Goal: Complete application form

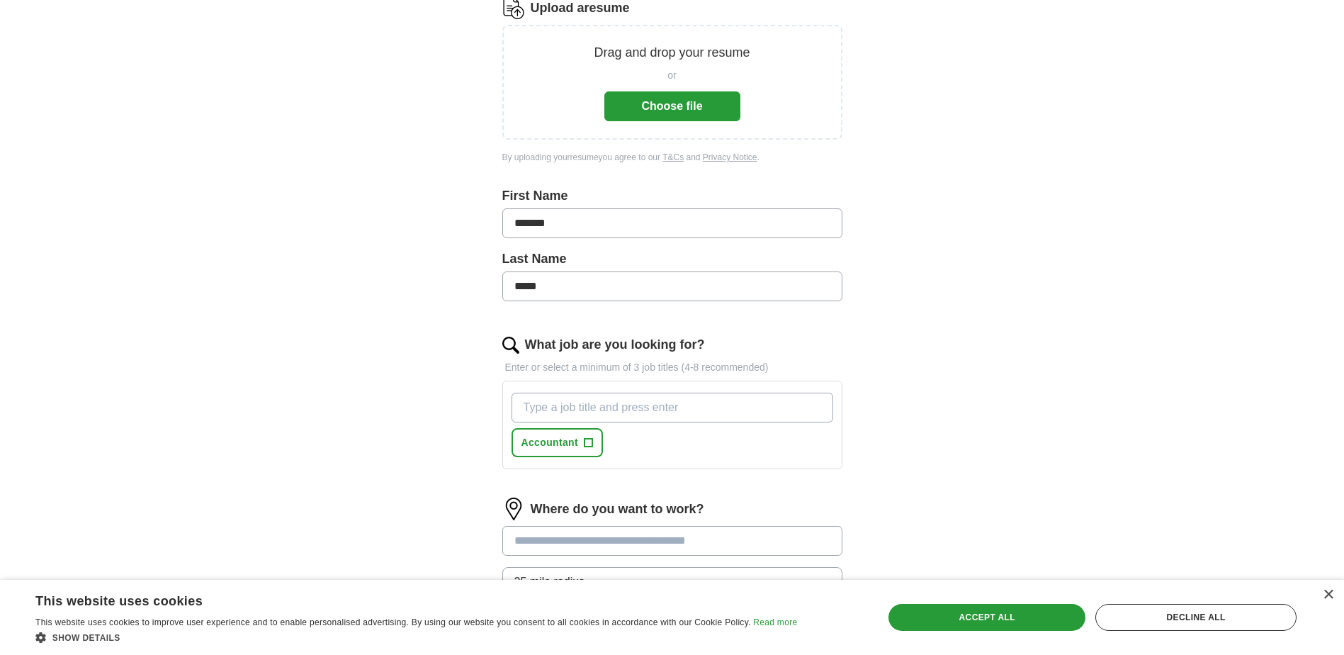
scroll to position [236, 0]
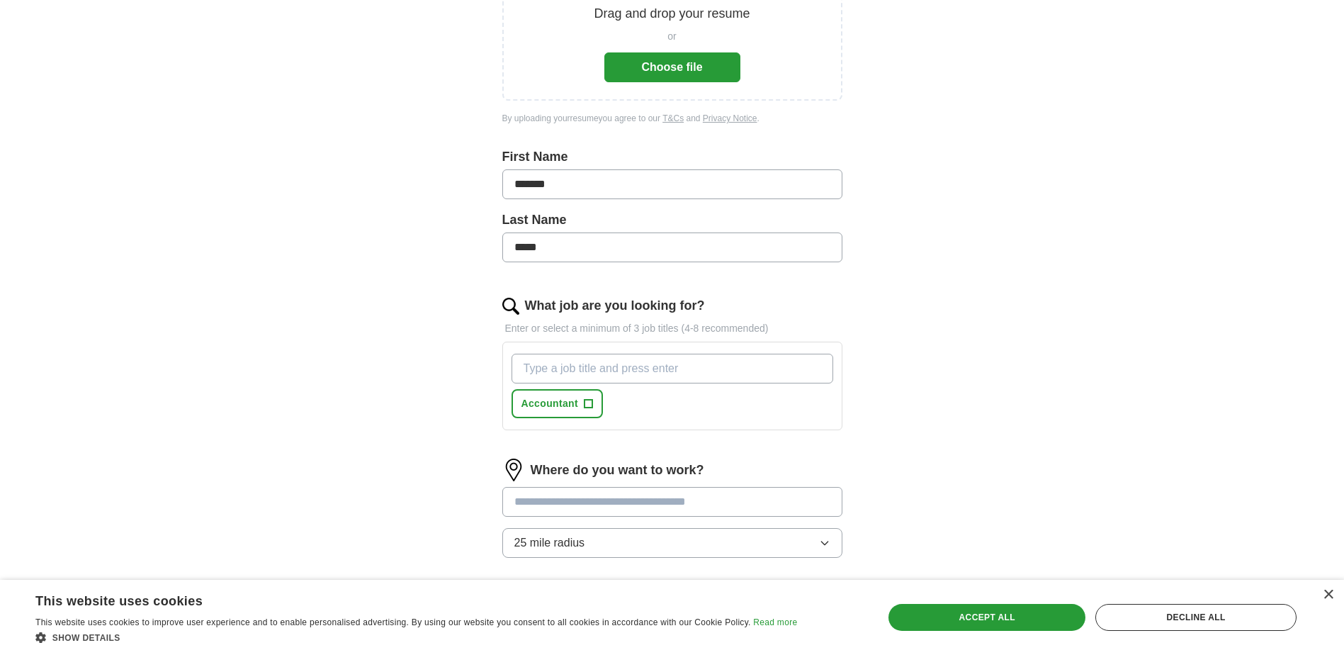
click at [578, 366] on input "What job are you looking for?" at bounding box center [673, 369] width 322 height 30
type input "BOOKKEEPER"
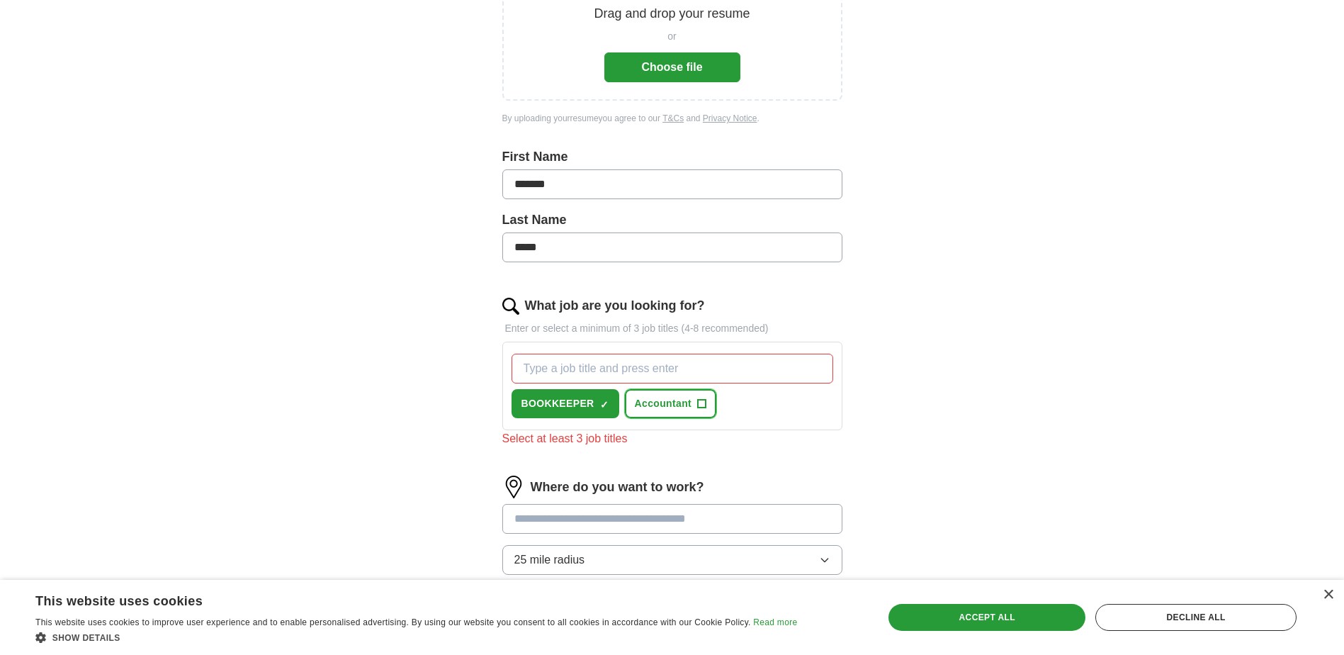
click at [702, 402] on span "+" at bounding box center [702, 403] width 9 height 11
click at [595, 363] on input "What job are you looking for?" at bounding box center [673, 369] width 322 height 30
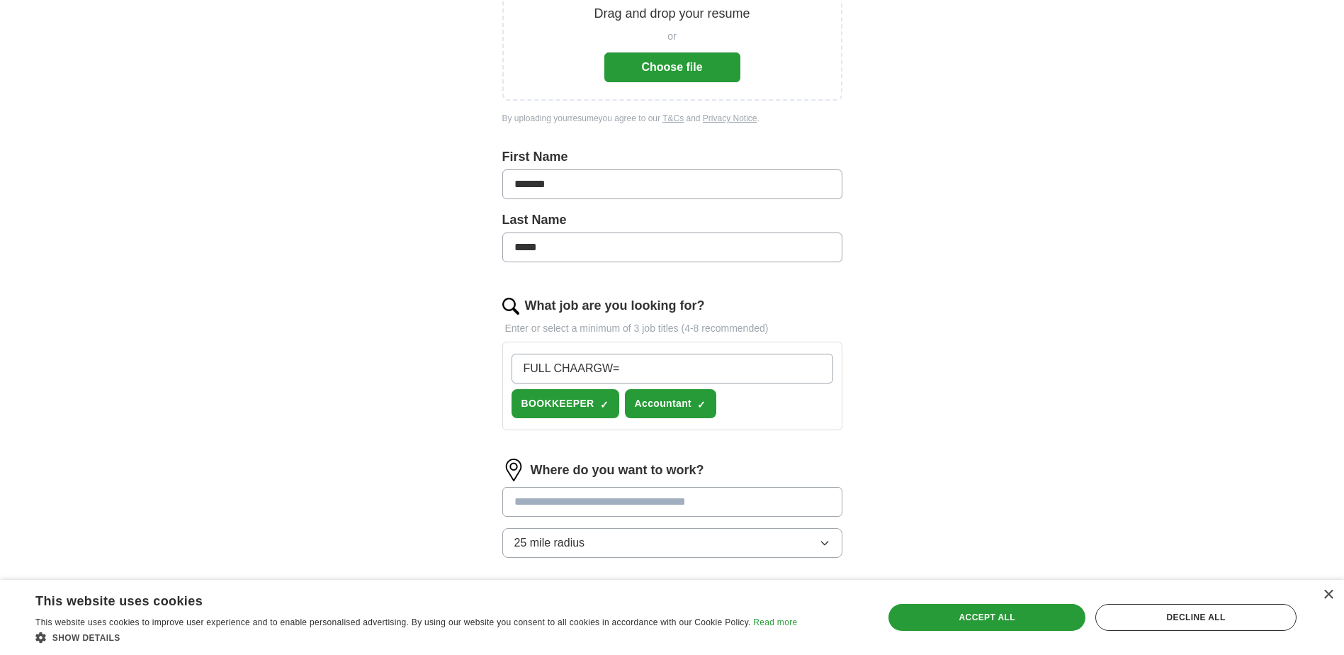
drag, startPoint x: 595, startPoint y: 363, endPoint x: 618, endPoint y: 354, distance: 24.5
click at [618, 354] on input "FULL CHAARGW=" at bounding box center [673, 369] width 322 height 30
type input "F"
click at [618, 354] on input "What job are you looking for?" at bounding box center [673, 369] width 322 height 30
type input "SENIOR ACCOUNTANT"
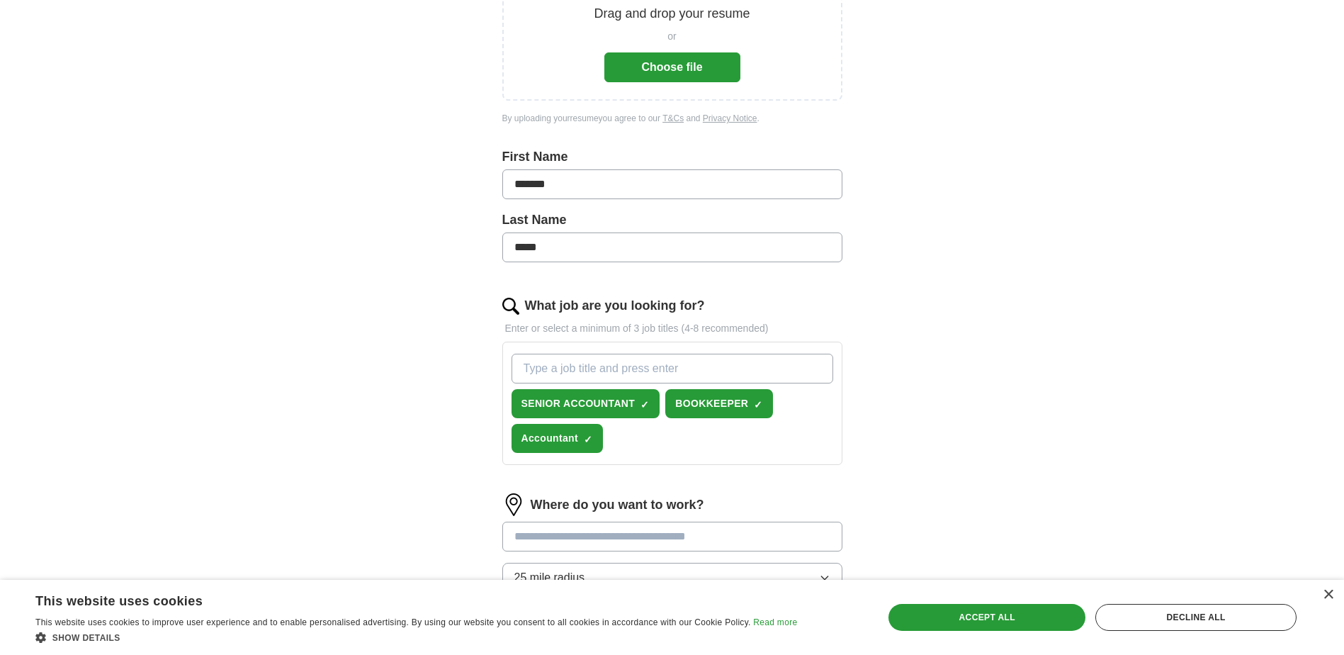
click at [618, 354] on input "What job are you looking for?" at bounding box center [673, 369] width 322 height 30
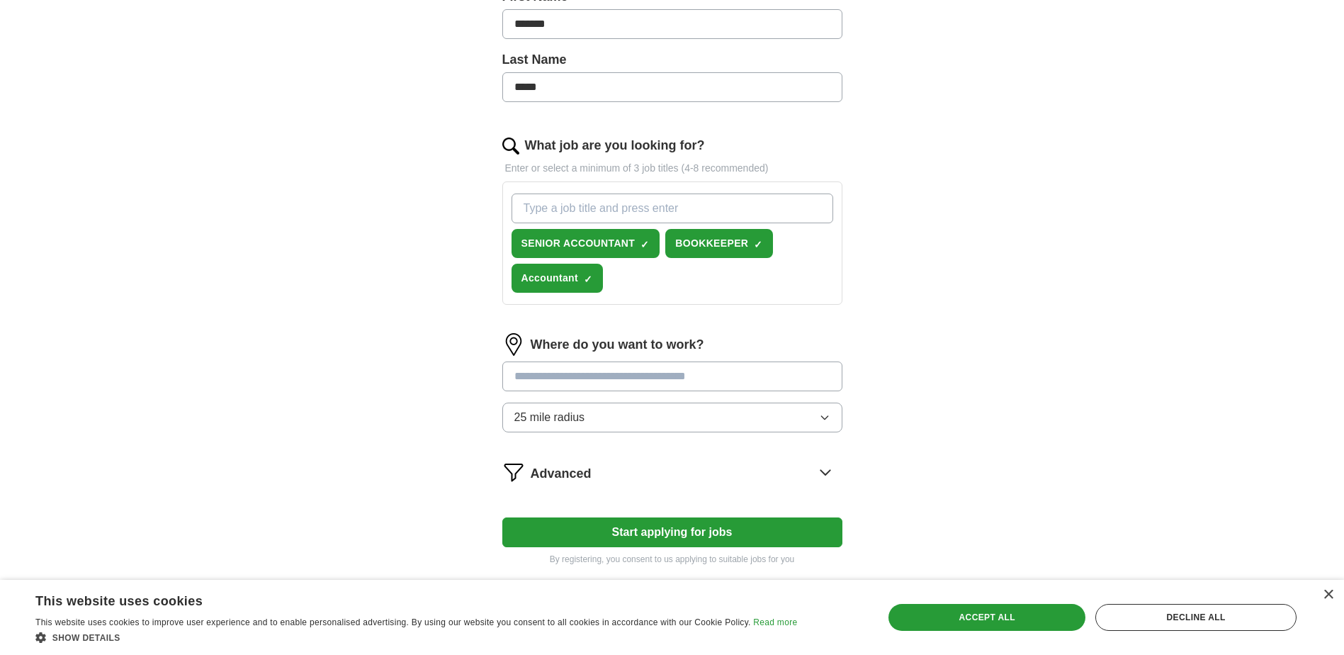
scroll to position [425, 0]
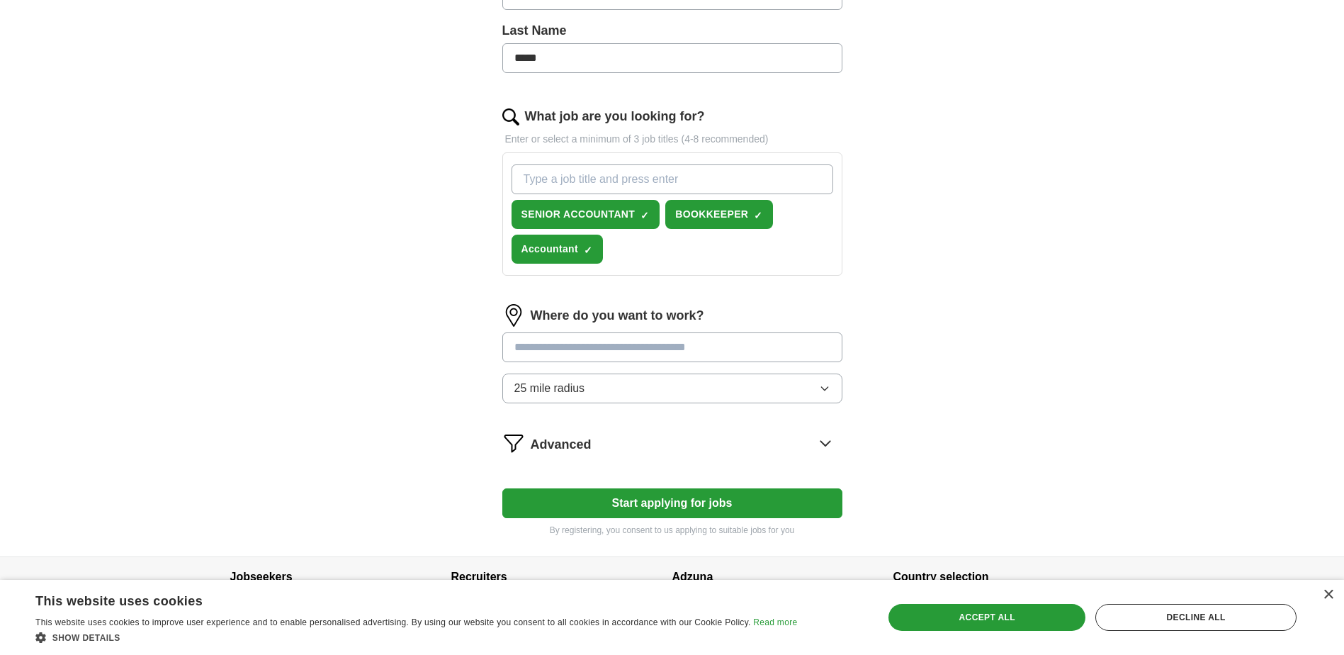
click at [582, 346] on input "text" at bounding box center [672, 347] width 340 height 30
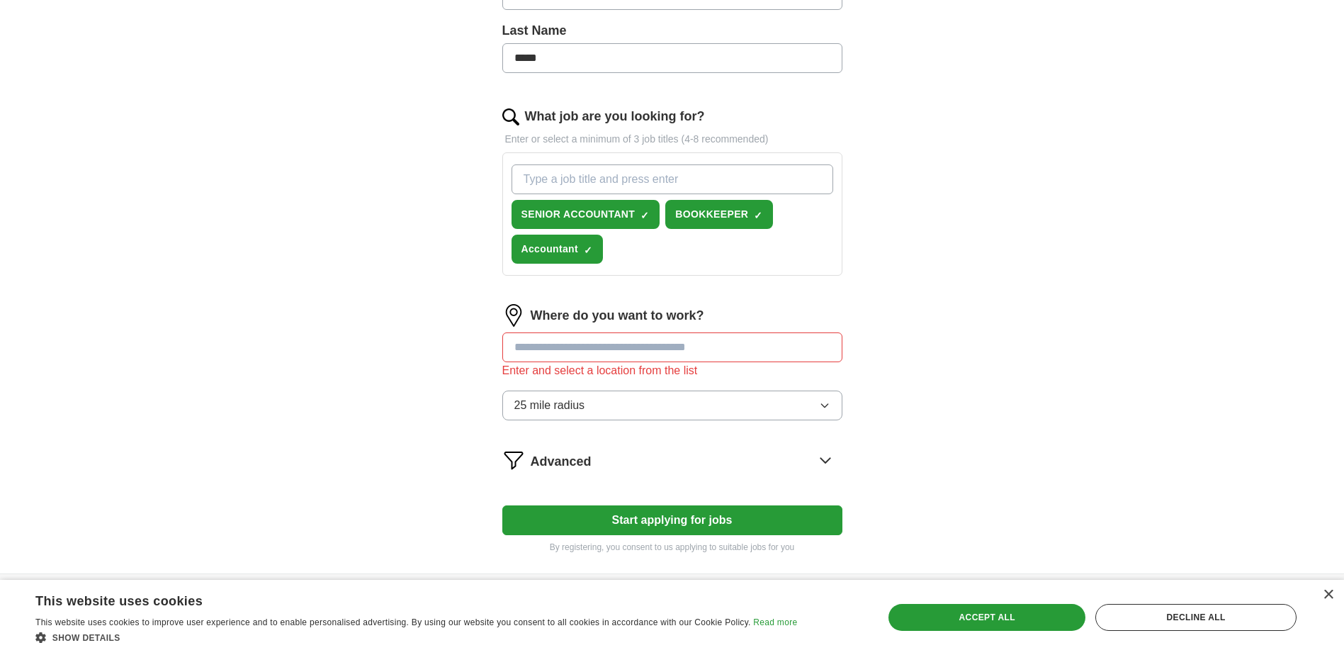
click at [585, 385] on div "Where do you want to work? Enter and select a location from the list 25 mile ra…" at bounding box center [672, 368] width 340 height 128
click at [586, 402] on button "25 mile radius" at bounding box center [672, 405] width 340 height 30
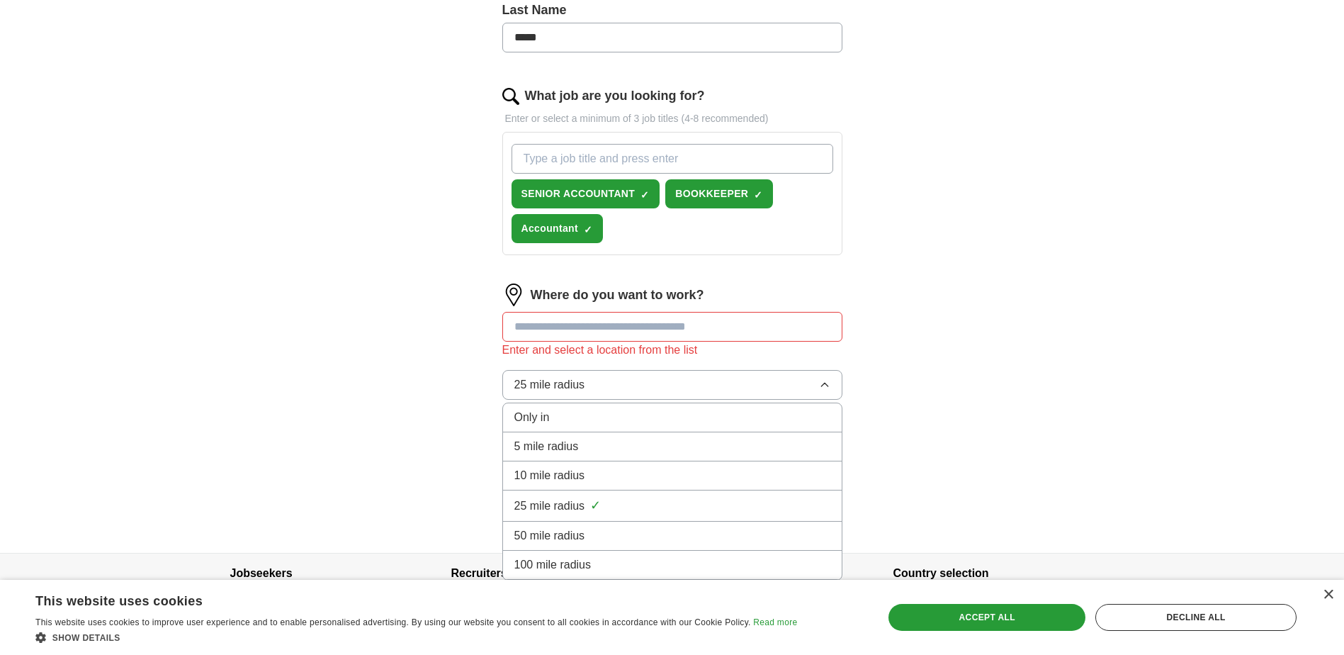
scroll to position [487, 0]
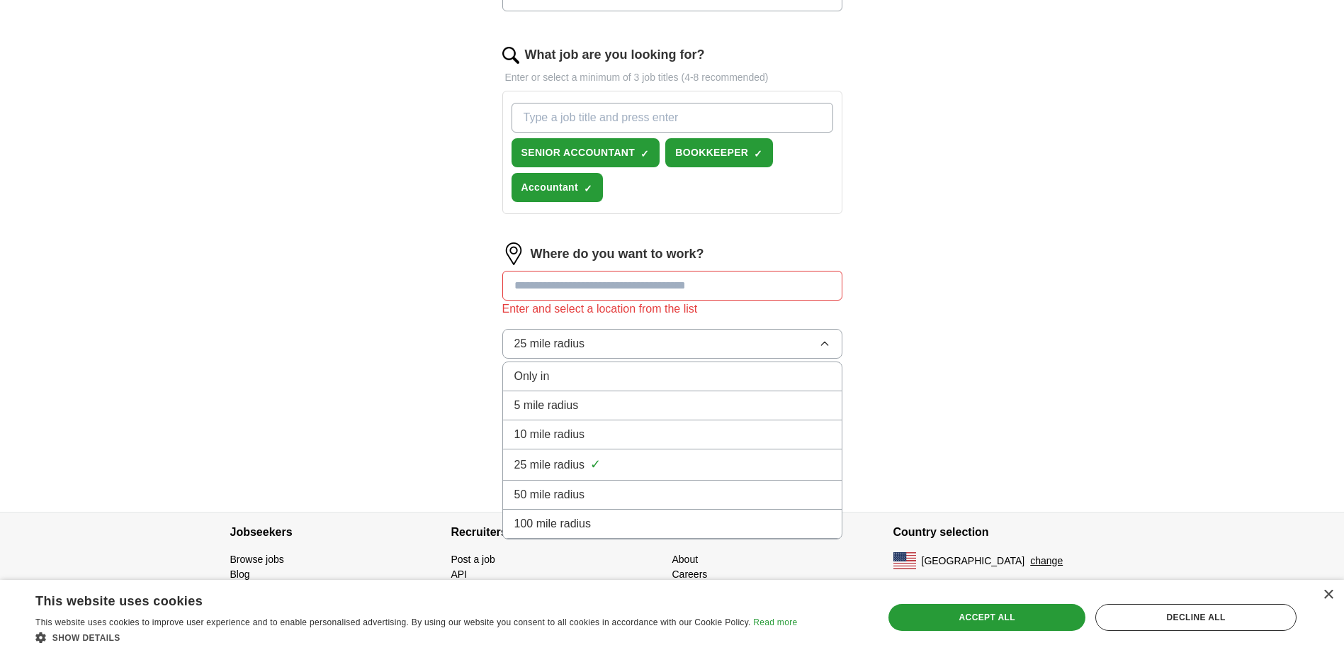
click at [572, 374] on div "Only in" at bounding box center [672, 376] width 316 height 17
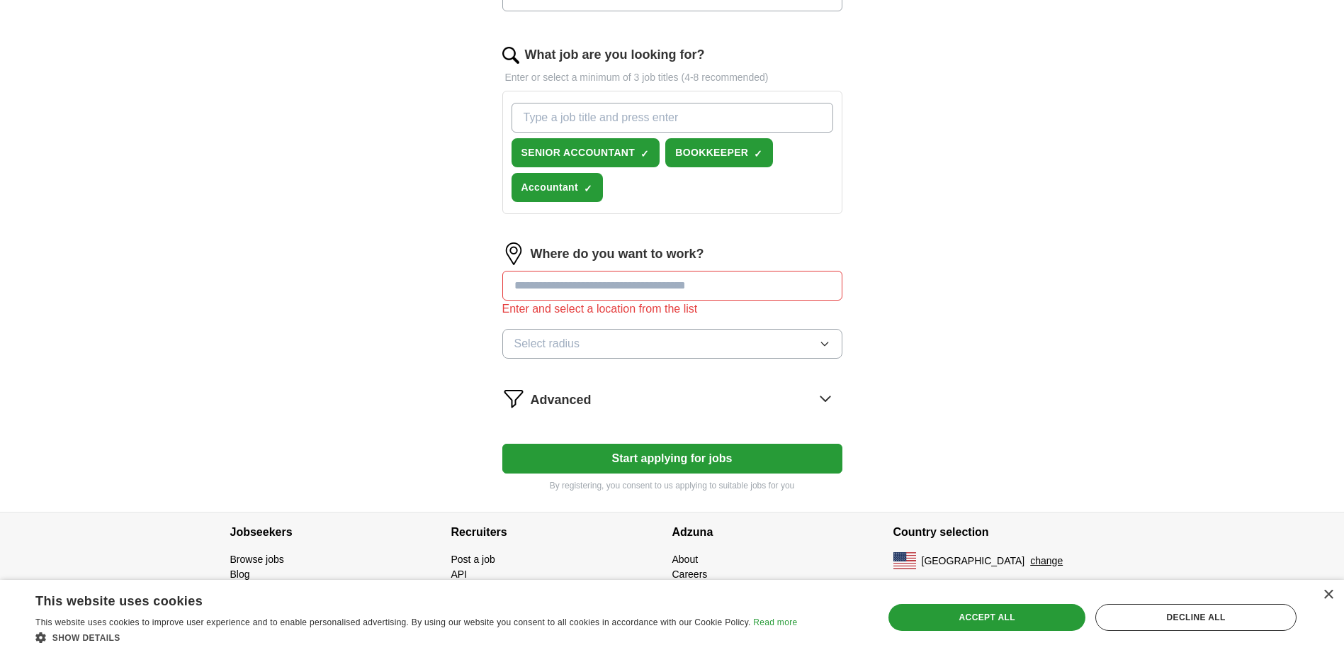
click at [582, 295] on input "text" at bounding box center [672, 286] width 340 height 30
click at [585, 290] on input "text" at bounding box center [672, 286] width 340 height 30
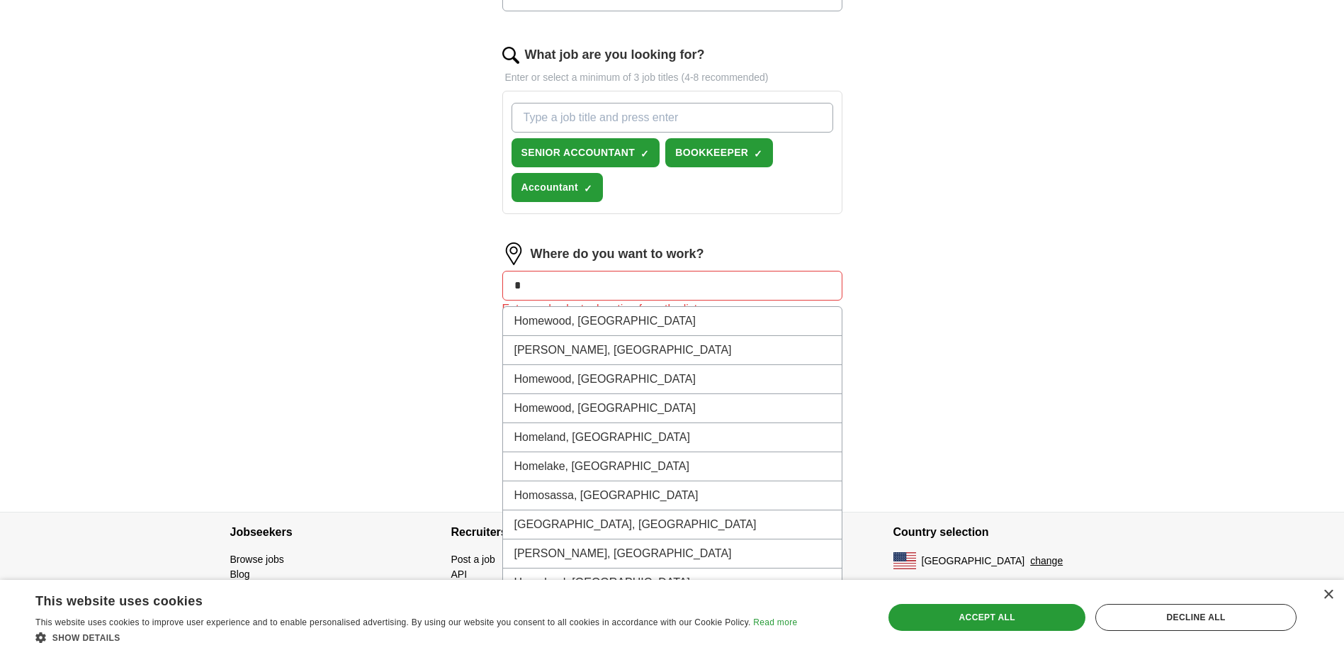
type input "*"
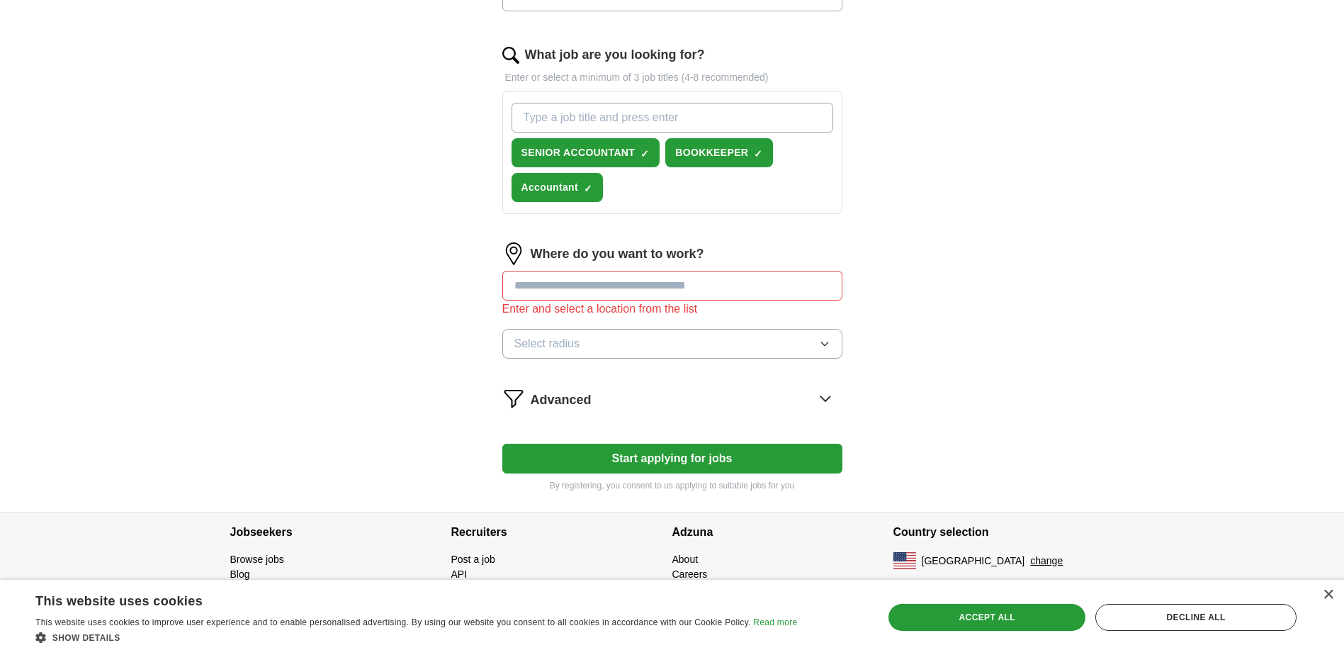
click at [585, 290] on input "text" at bounding box center [672, 286] width 340 height 30
type input "******"
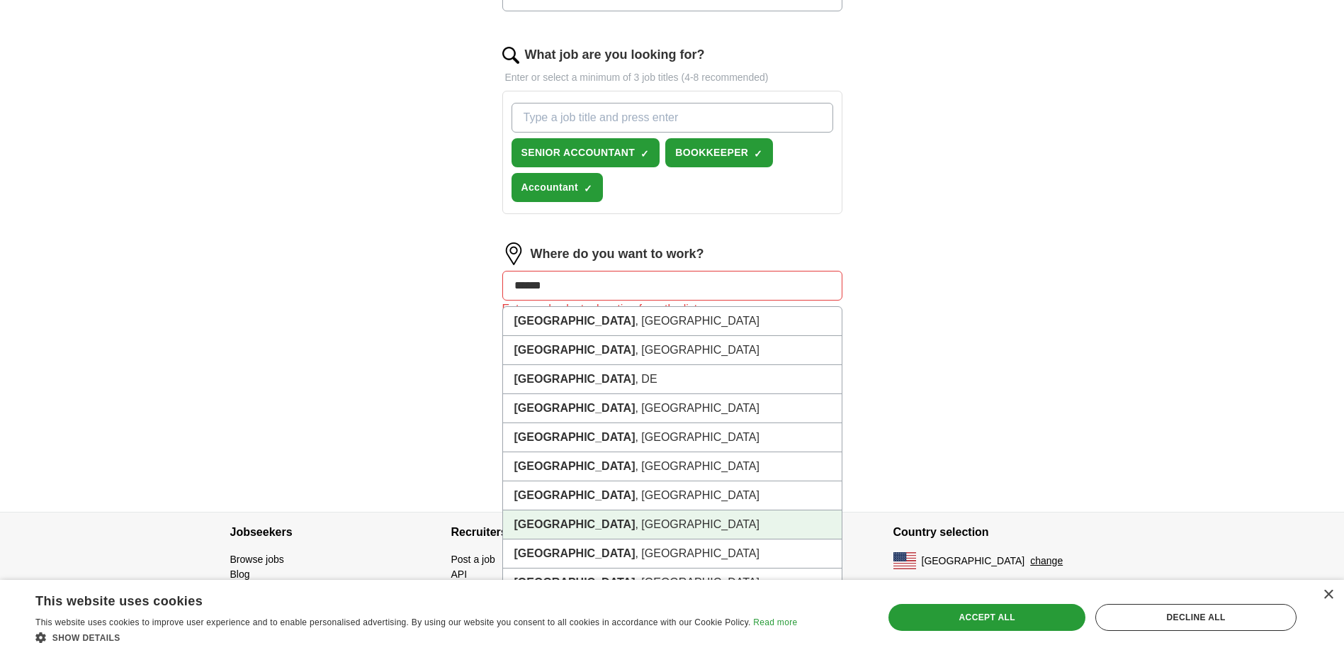
click at [541, 526] on strong "[GEOGRAPHIC_DATA]" at bounding box center [574, 524] width 121 height 12
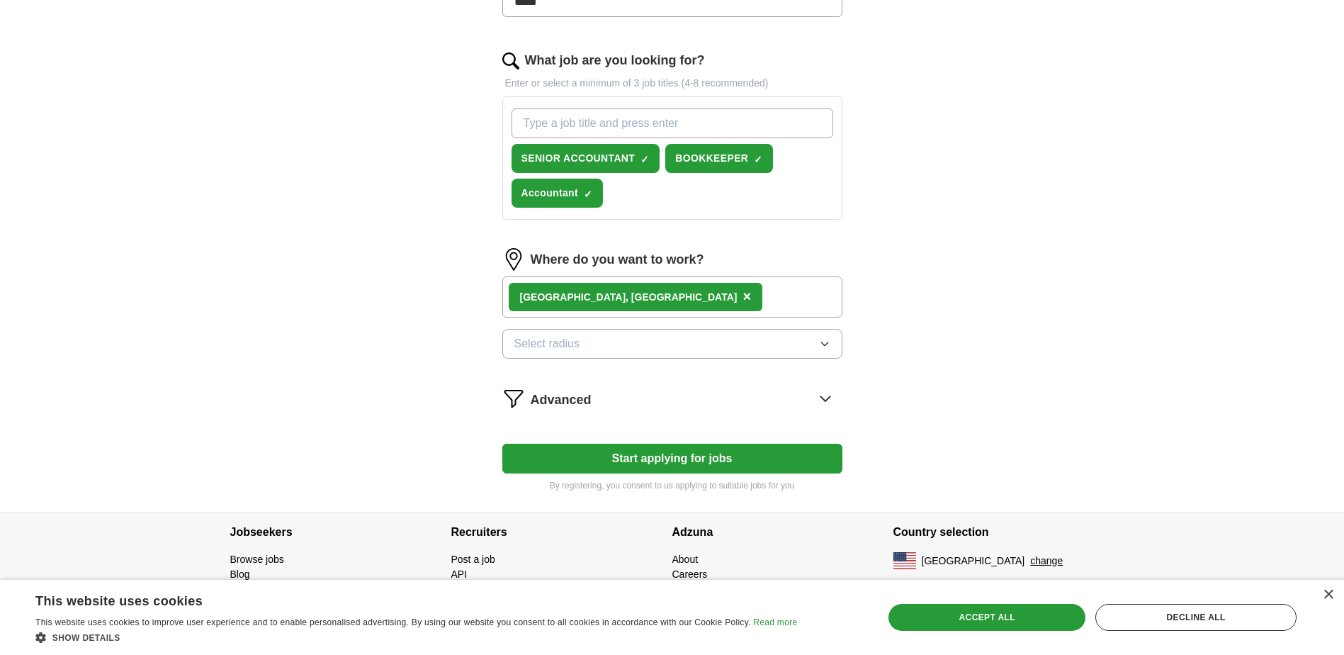
scroll to position [481, 0]
click at [578, 344] on span "Select radius" at bounding box center [547, 343] width 66 height 17
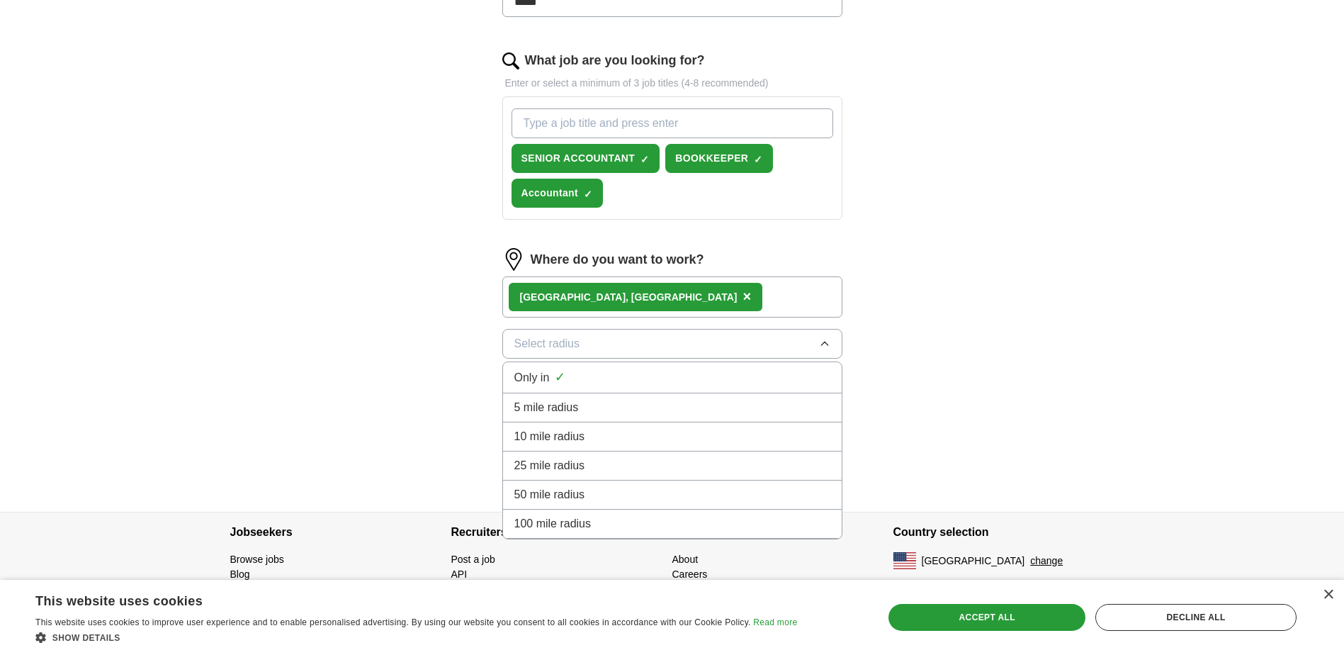
click at [568, 401] on span "5 mile radius" at bounding box center [546, 407] width 64 height 17
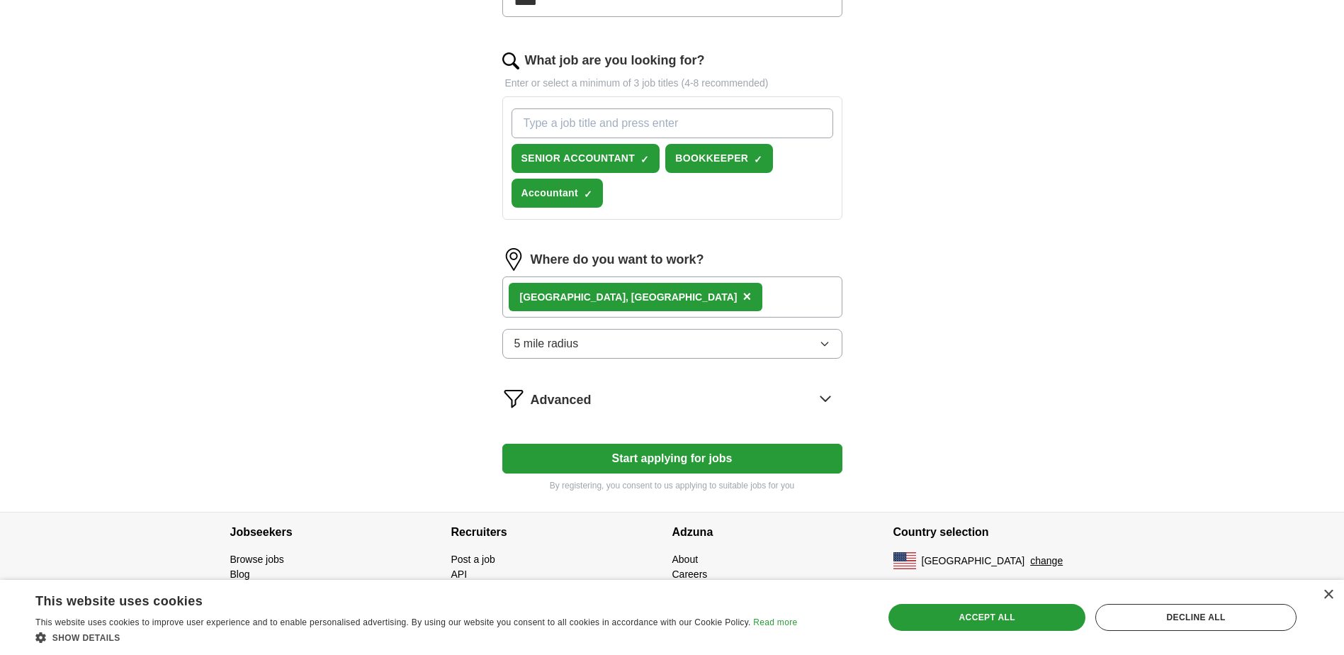
click at [828, 393] on icon at bounding box center [825, 398] width 23 height 23
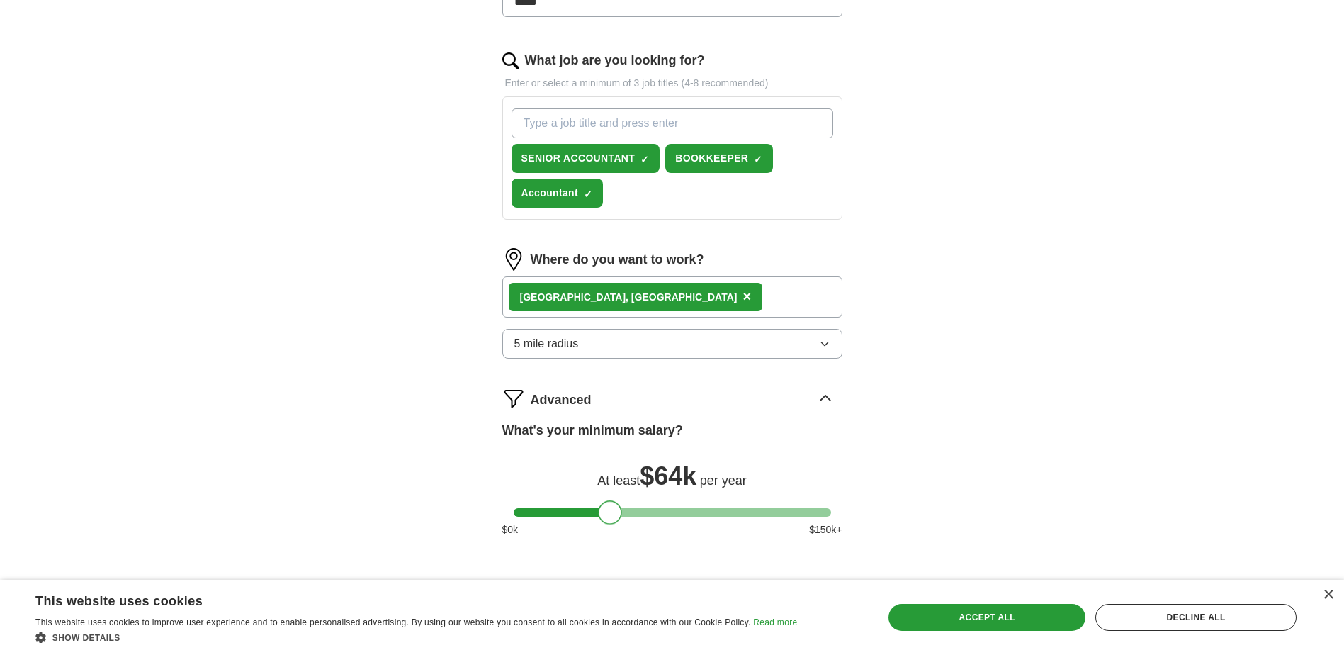
drag, startPoint x: 529, startPoint y: 511, endPoint x: 614, endPoint y: 521, distance: 86.3
click at [614, 521] on div at bounding box center [610, 512] width 24 height 24
click at [620, 518] on div at bounding box center [615, 512] width 24 height 24
click at [619, 518] on div at bounding box center [613, 512] width 24 height 24
click at [617, 518] on div at bounding box center [610, 512] width 24 height 24
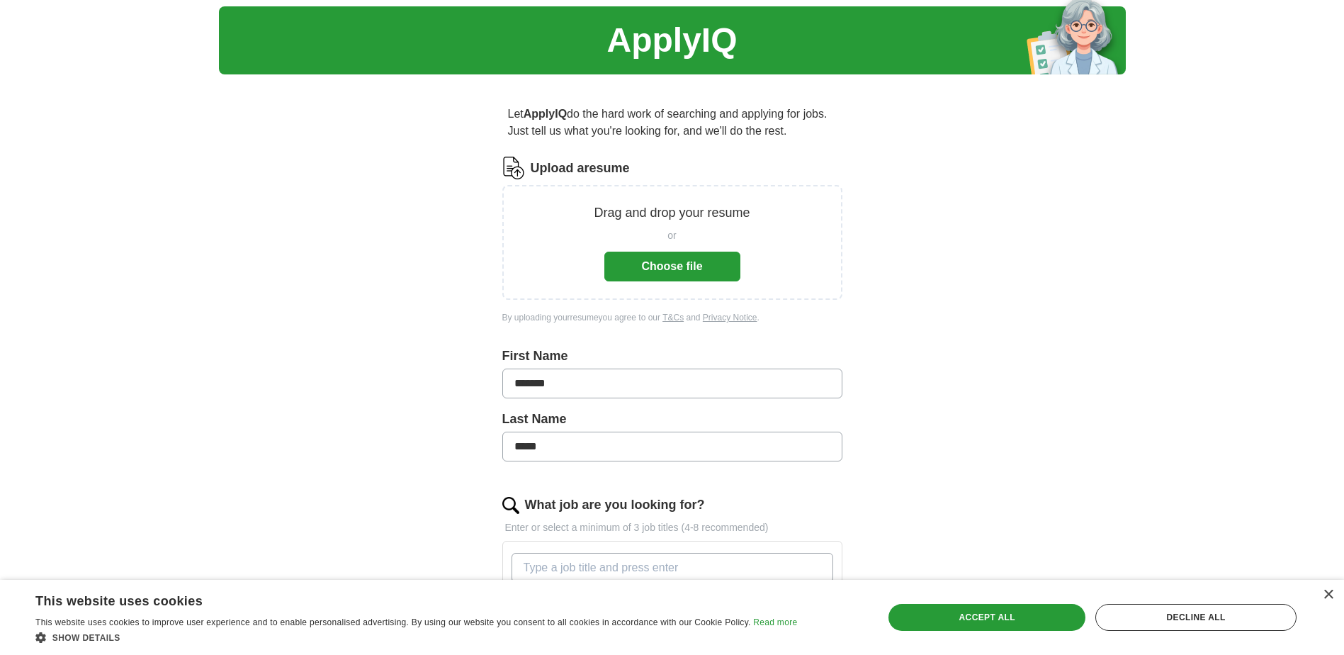
scroll to position [30, 0]
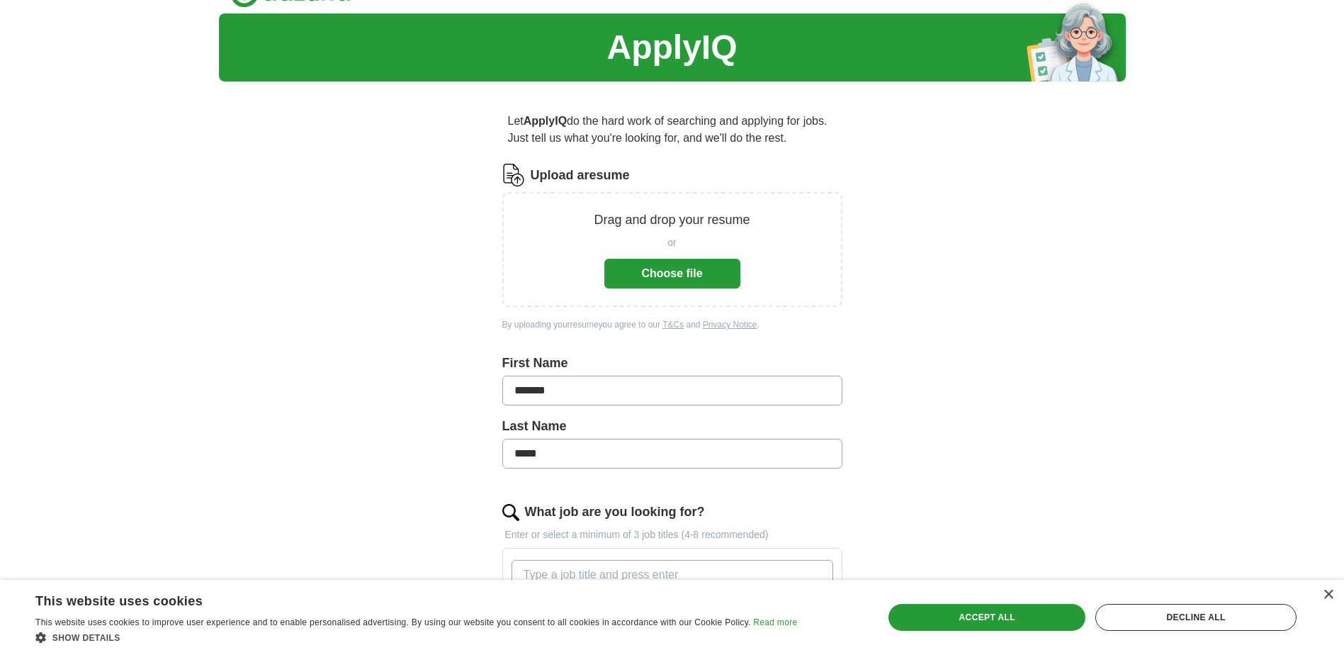
click at [684, 272] on button "Choose file" at bounding box center [672, 274] width 136 height 30
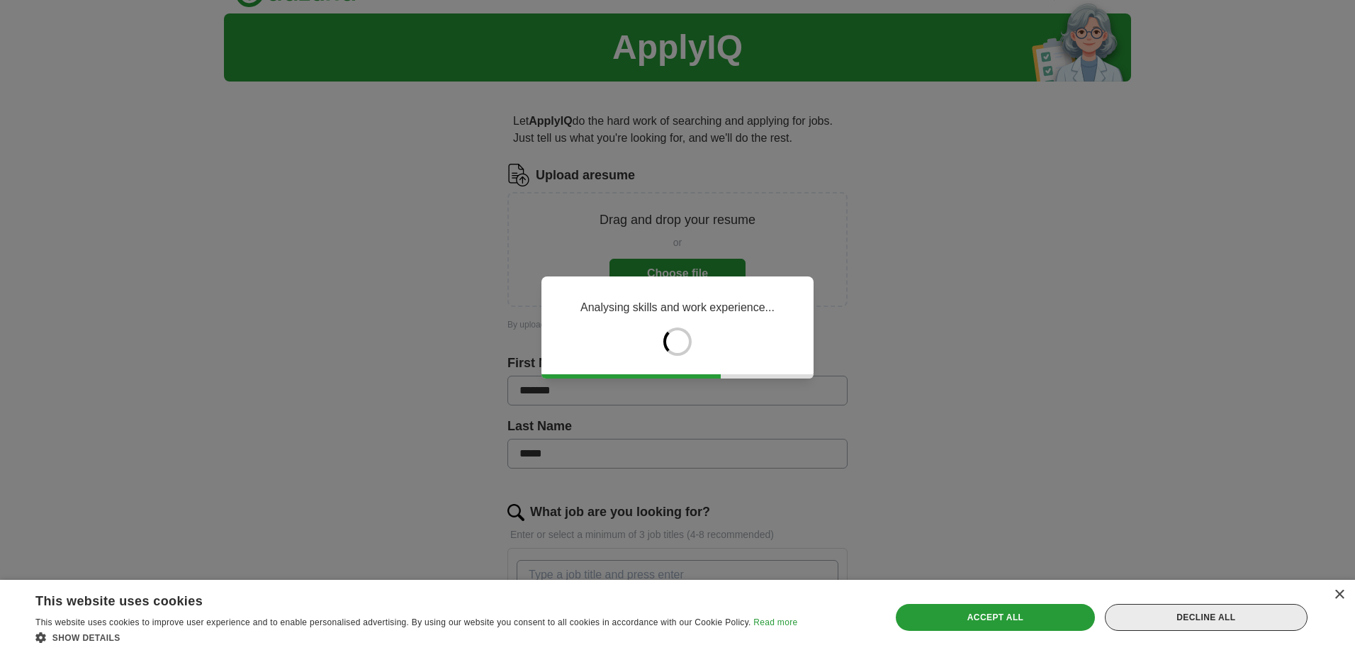
click at [1244, 621] on div "Decline all" at bounding box center [1206, 617] width 203 height 27
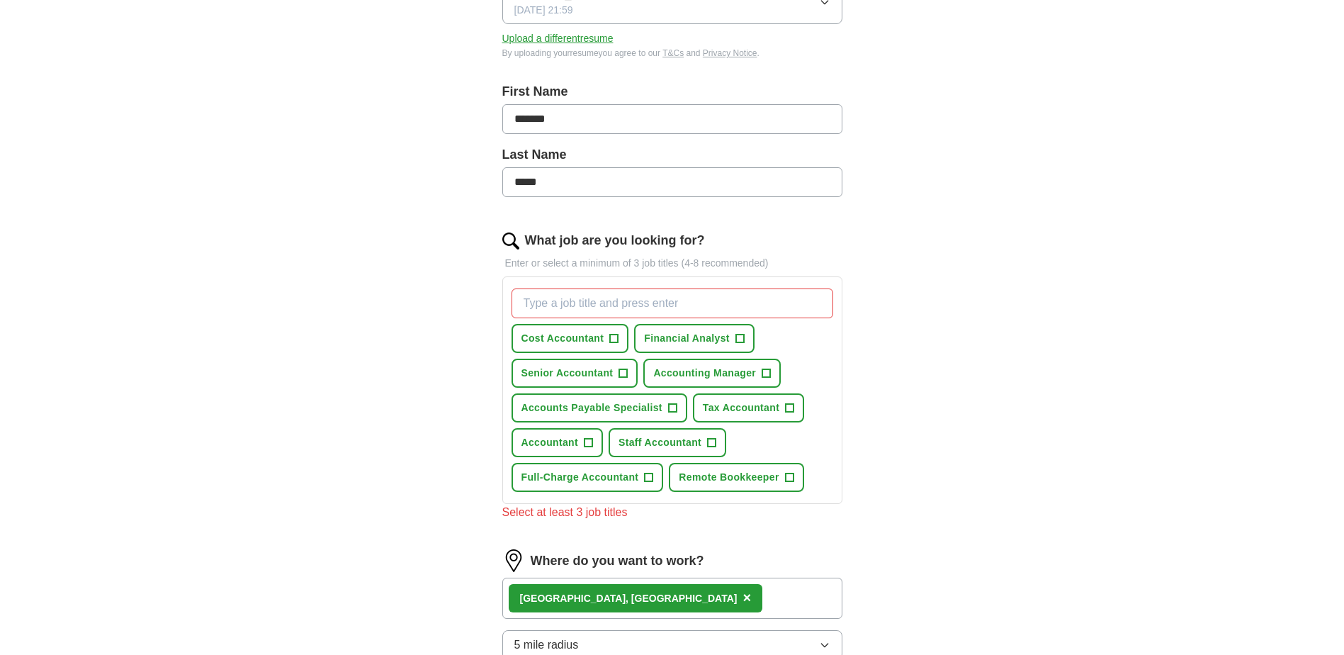
scroll to position [266, 0]
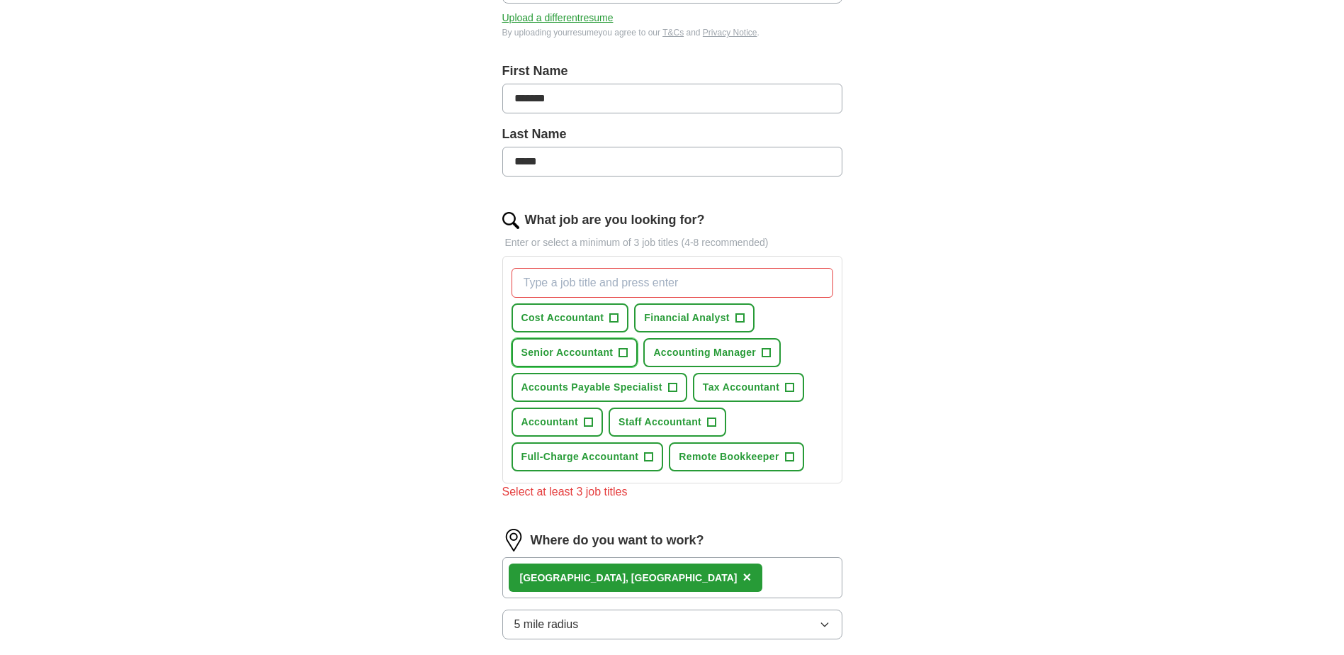
click at [621, 355] on span "+" at bounding box center [623, 352] width 9 height 11
click at [769, 352] on span "+" at bounding box center [766, 352] width 9 height 11
click at [675, 389] on span "+" at bounding box center [672, 387] width 9 height 11
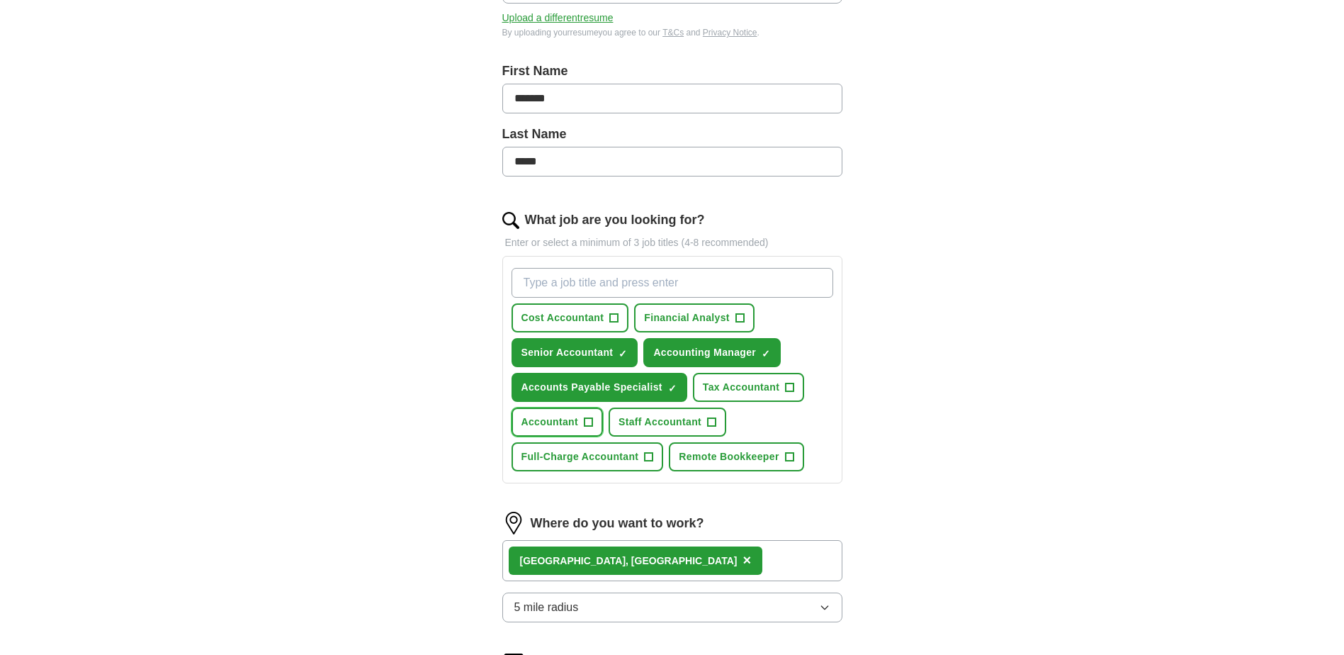
click at [587, 424] on span "+" at bounding box center [588, 422] width 9 height 11
click at [708, 423] on span "+" at bounding box center [712, 422] width 9 height 11
click at [648, 456] on span "+" at bounding box center [649, 456] width 9 height 11
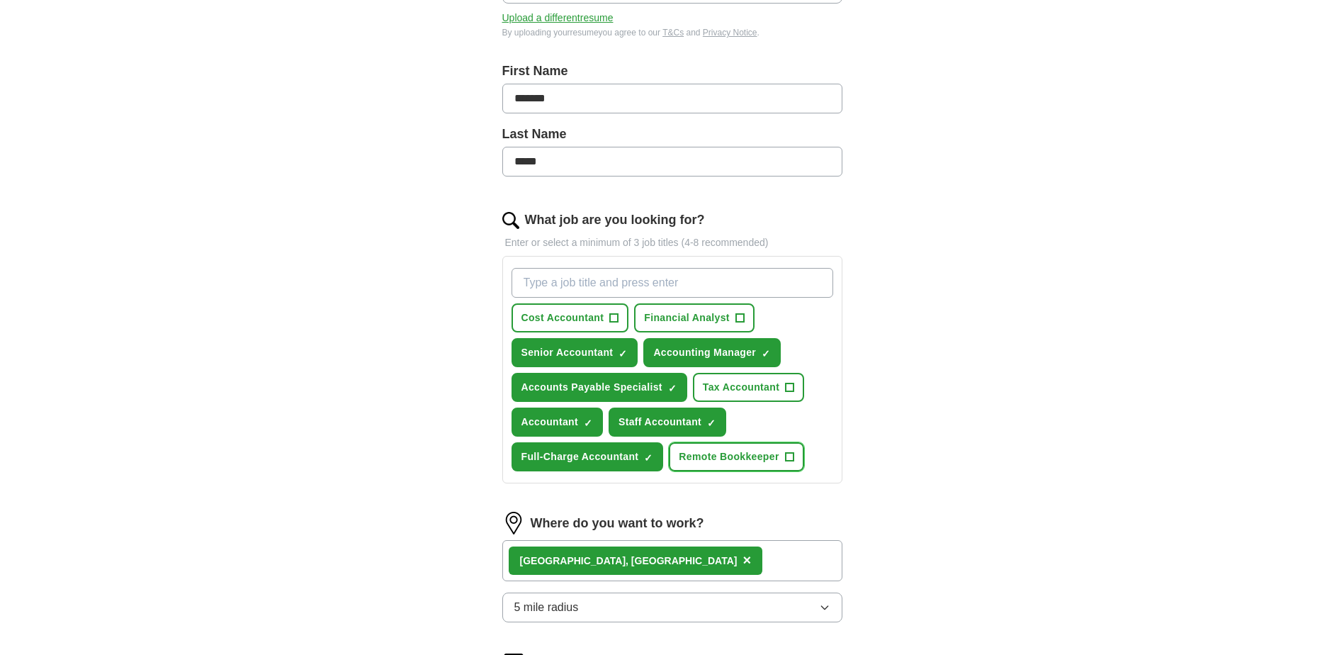
click at [792, 458] on span "+" at bounding box center [789, 456] width 9 height 11
click at [613, 319] on span "+" at bounding box center [614, 317] width 9 height 11
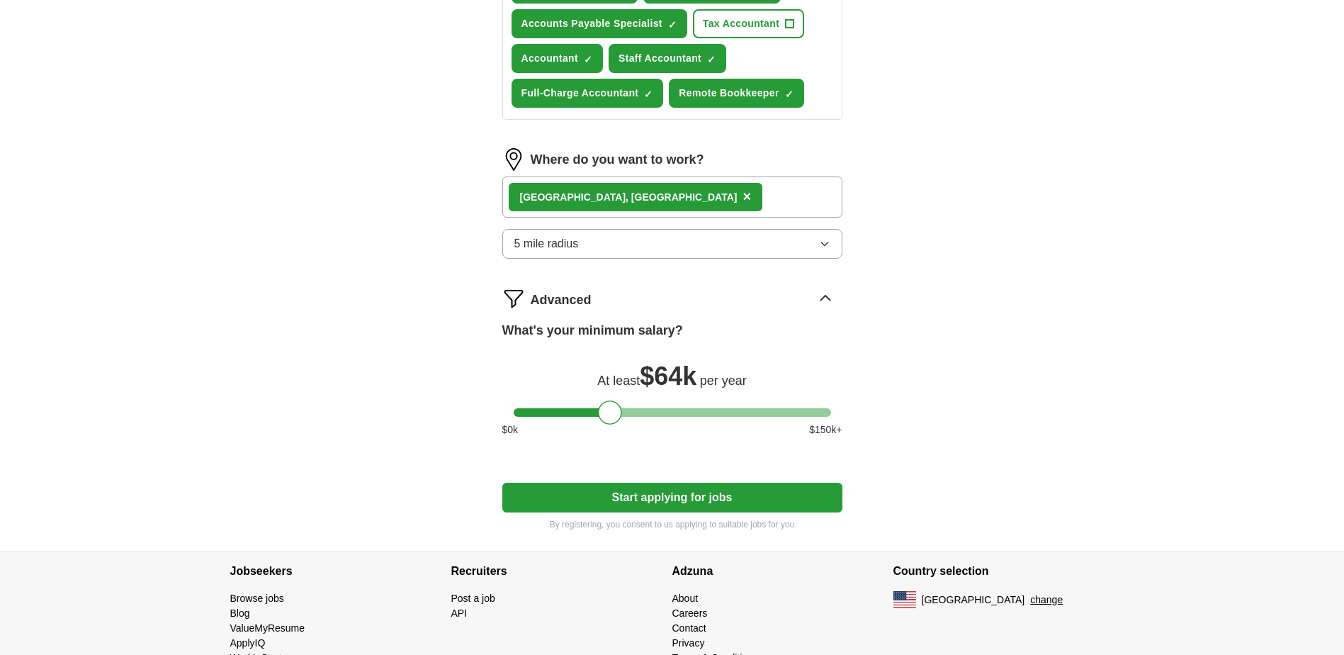
scroll to position [643, 0]
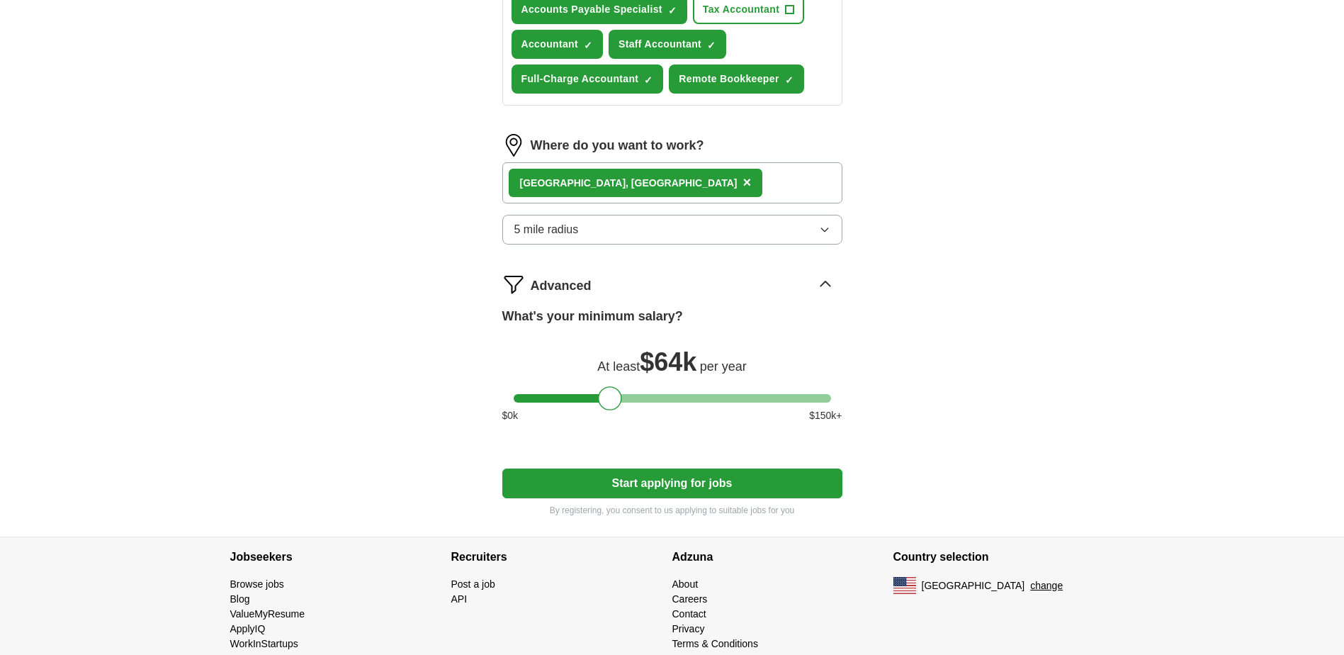
click at [825, 286] on icon at bounding box center [825, 284] width 23 height 23
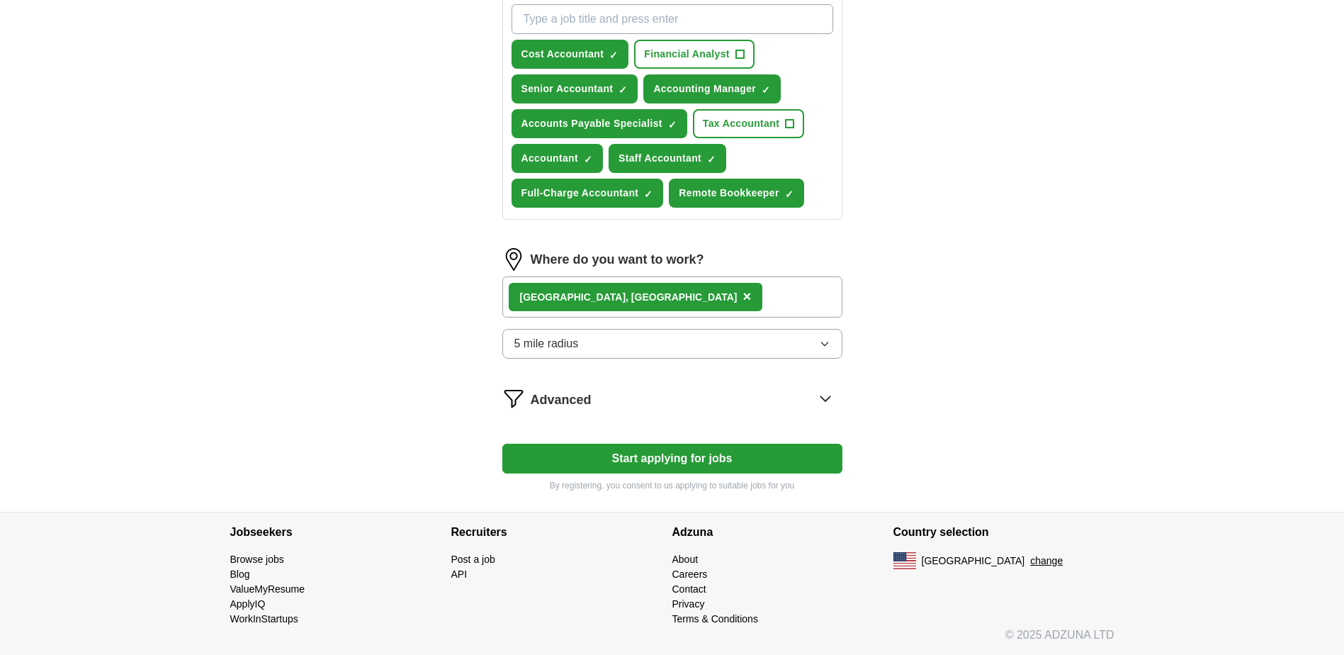
scroll to position [529, 0]
click at [825, 397] on icon at bounding box center [825, 398] width 23 height 23
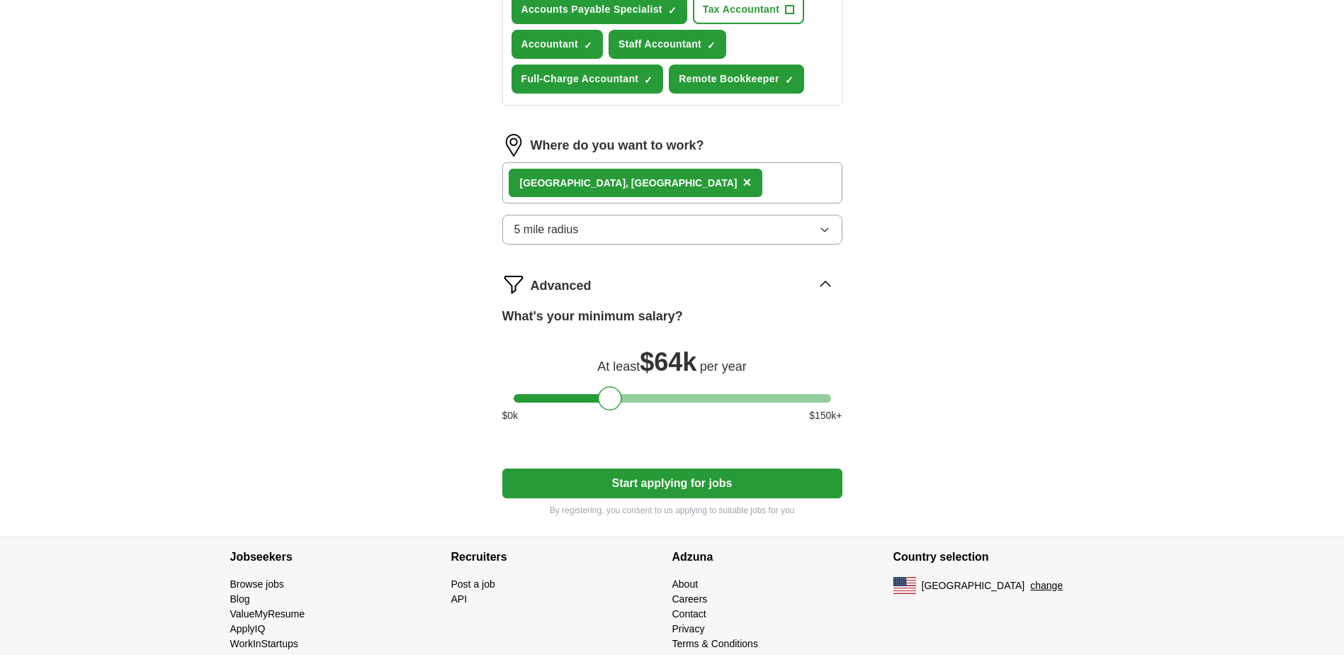
scroll to position [668, 0]
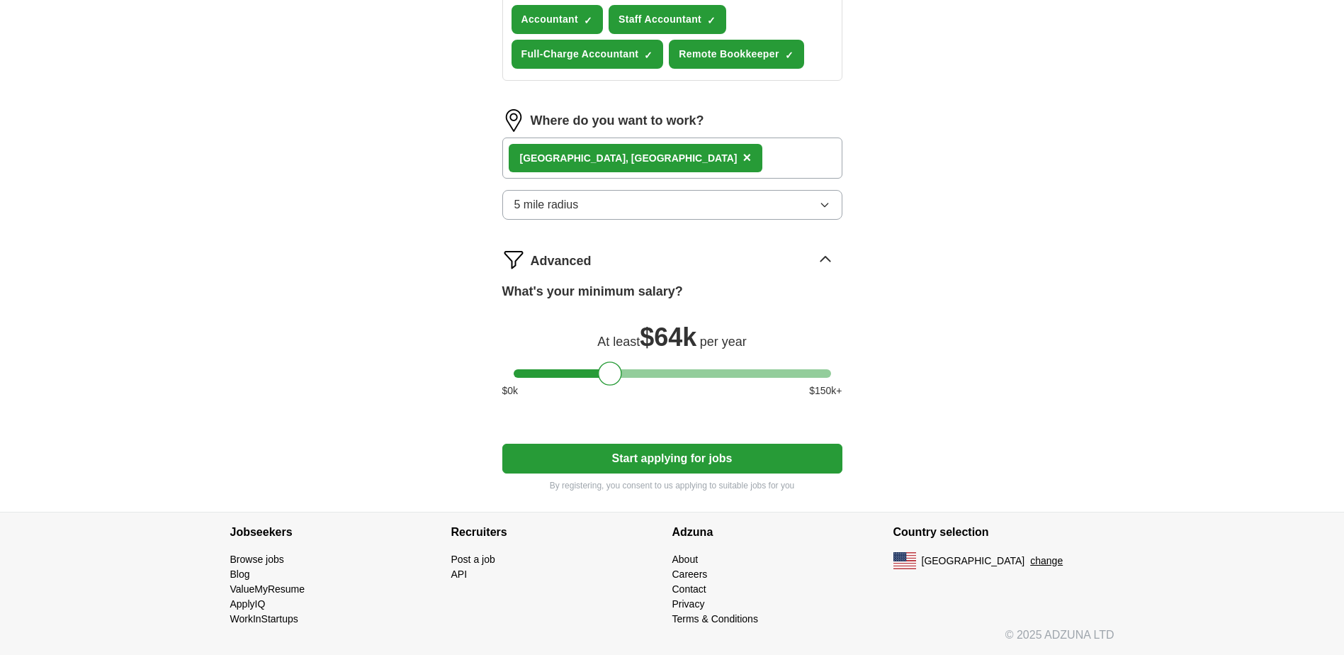
click at [666, 460] on button "Start applying for jobs" at bounding box center [672, 459] width 340 height 30
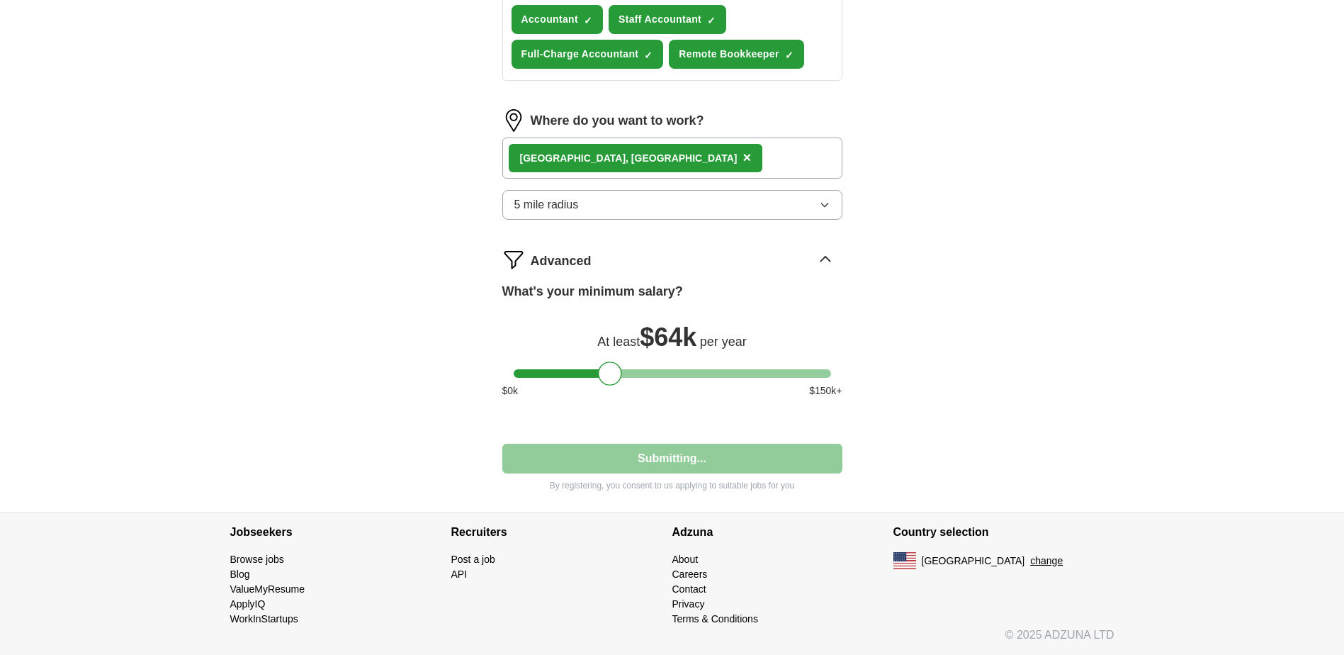
select select "**"
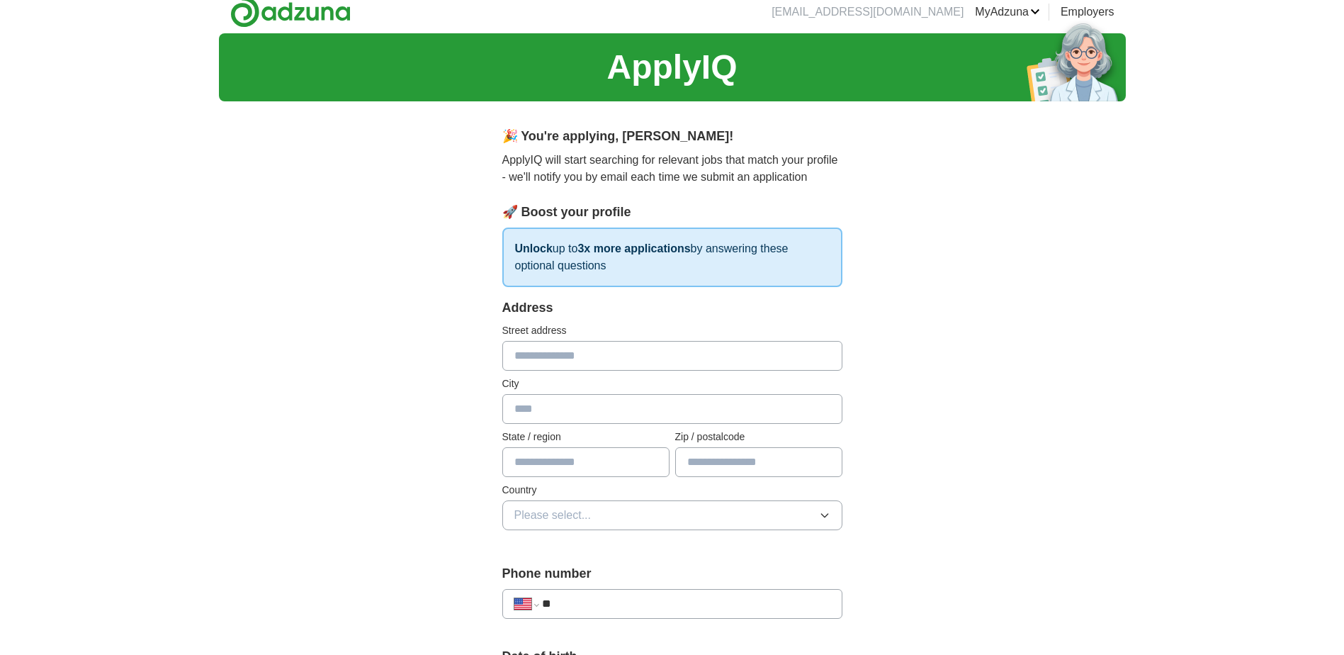
scroll to position [0, 0]
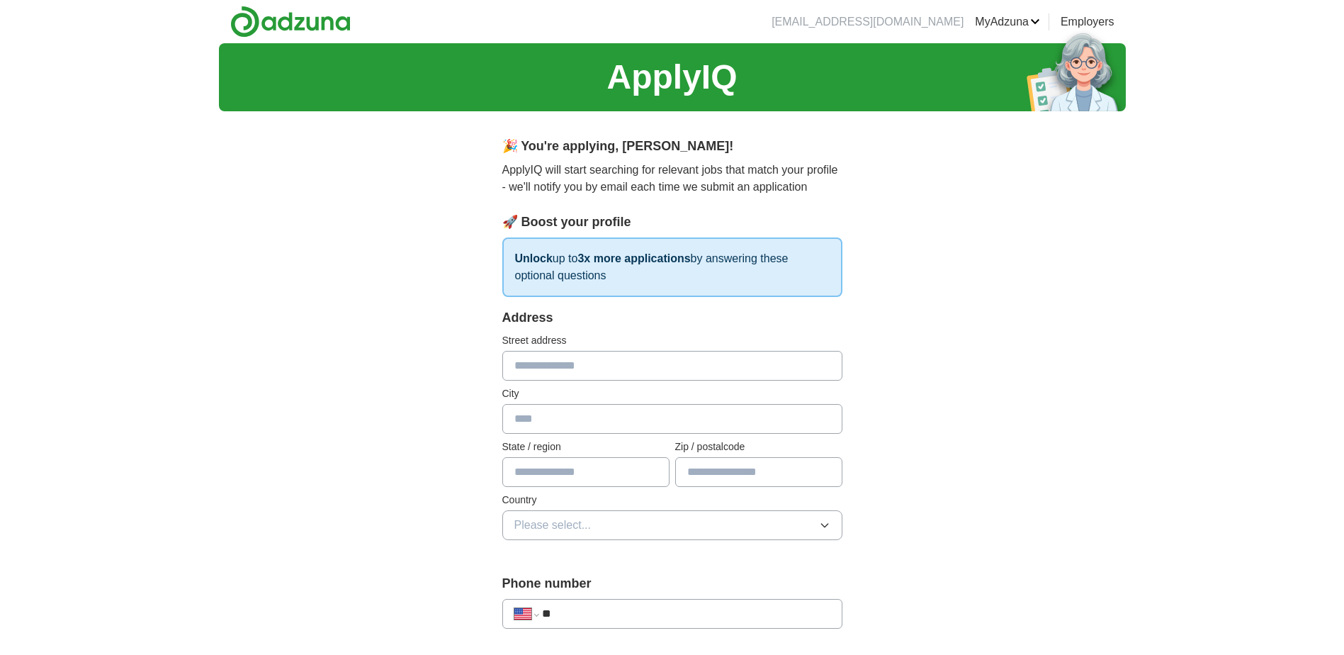
click at [538, 366] on input "text" at bounding box center [672, 366] width 340 height 30
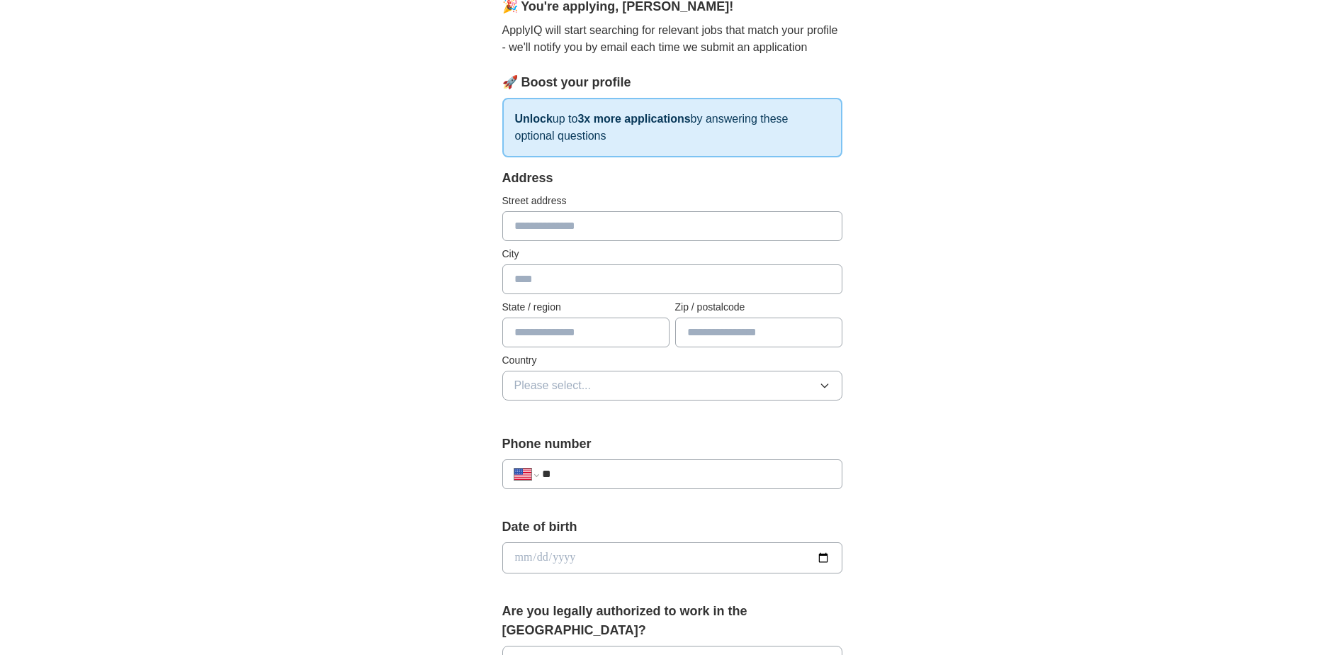
scroll to position [118, 0]
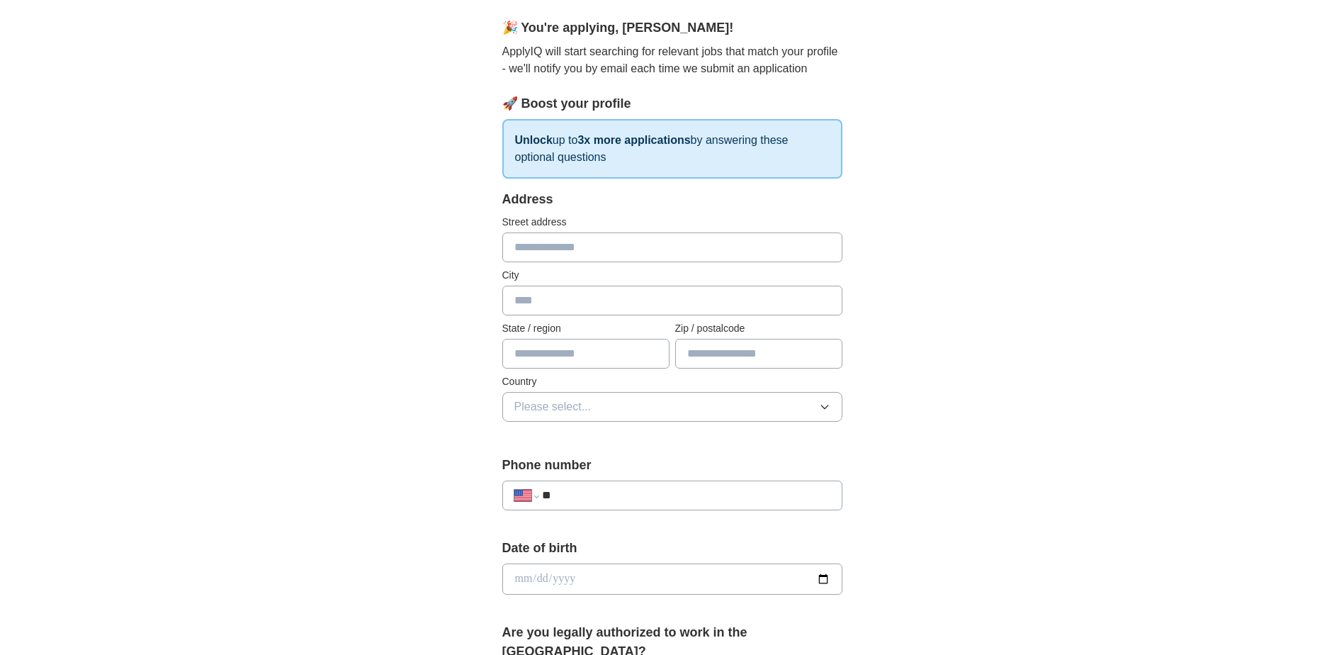
click at [612, 303] on input "text" at bounding box center [672, 301] width 340 height 30
type input "******"
click at [544, 356] on input "text" at bounding box center [585, 354] width 167 height 30
type input "********"
click at [754, 358] on input "text" at bounding box center [758, 354] width 167 height 30
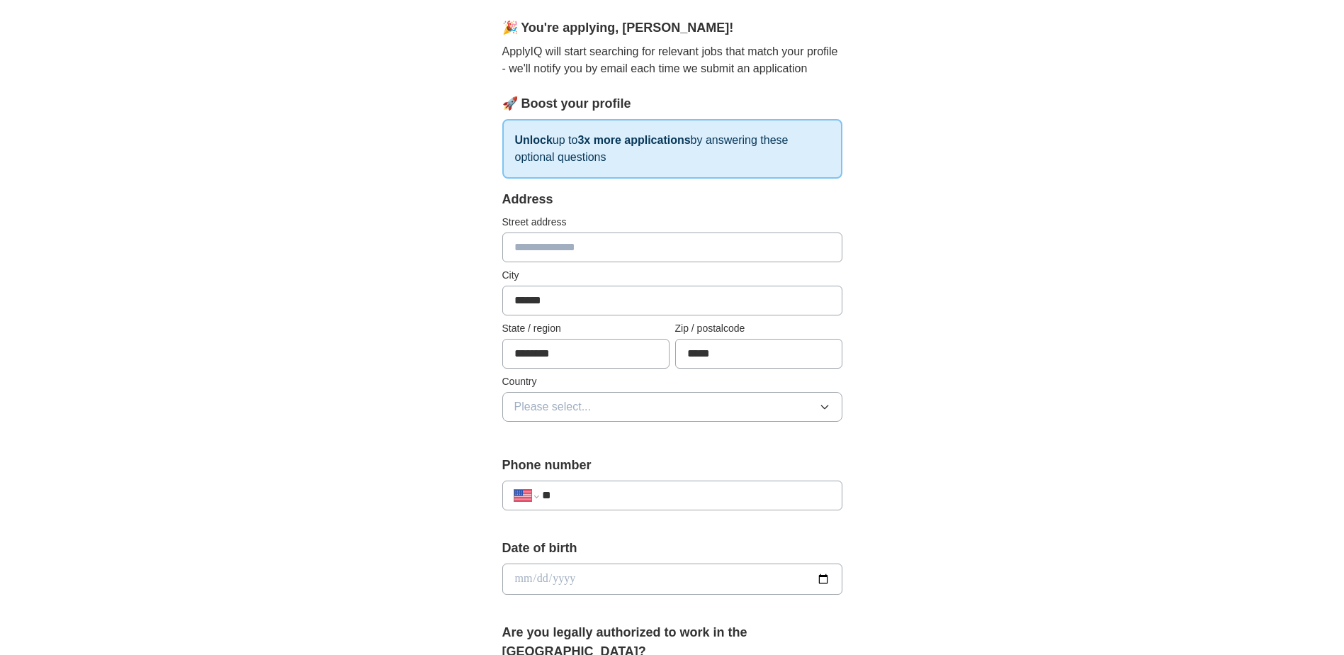
type input "*****"
click at [580, 397] on button "Please select..." at bounding box center [672, 407] width 340 height 30
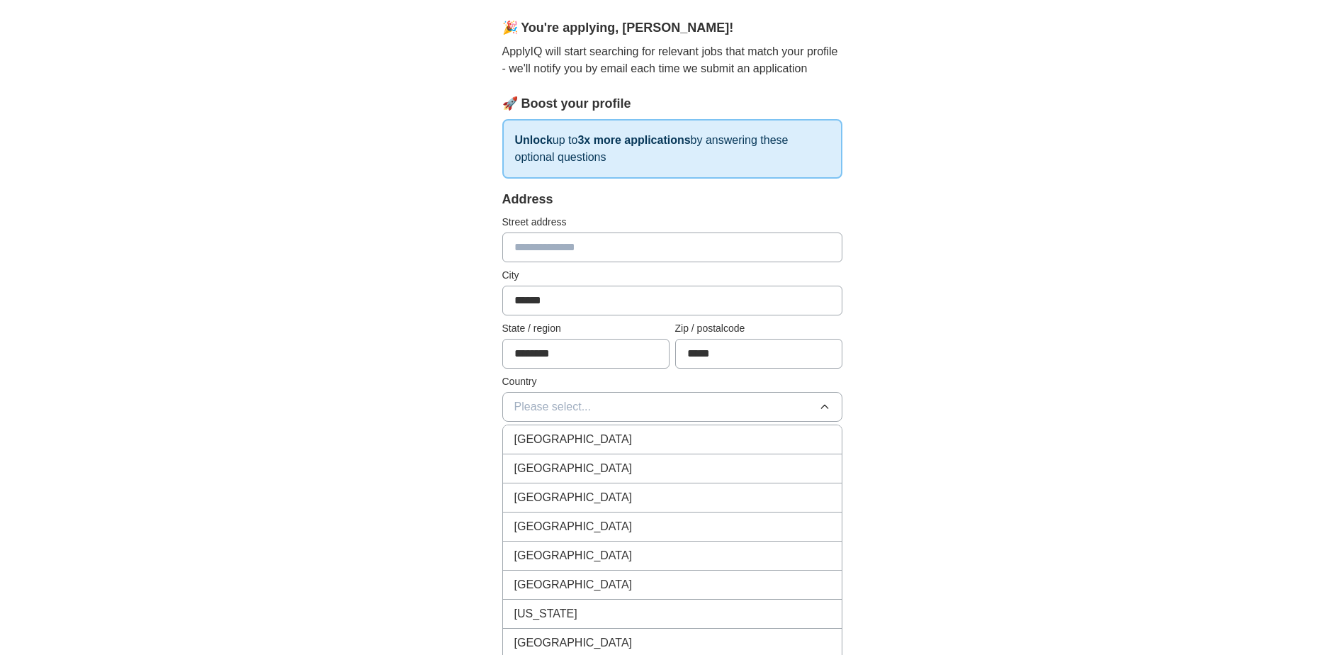
click at [581, 458] on li "[GEOGRAPHIC_DATA]" at bounding box center [672, 468] width 339 height 29
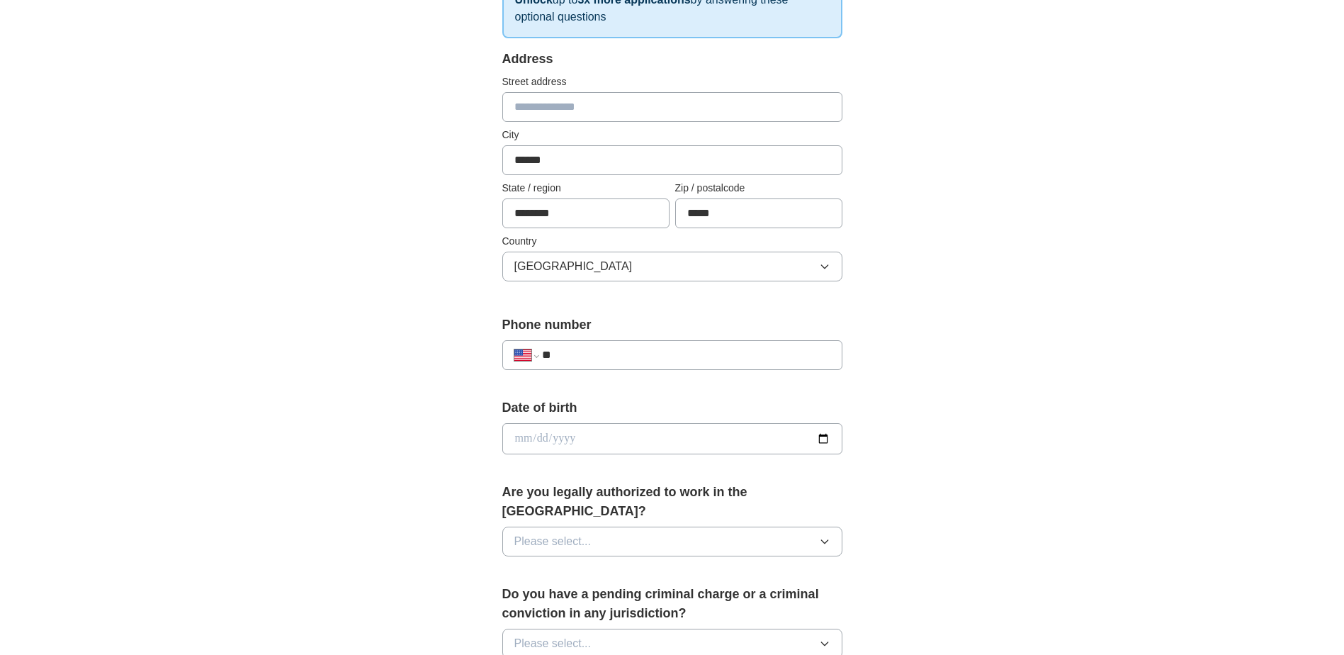
scroll to position [260, 0]
click at [585, 434] on input "date" at bounding box center [672, 437] width 340 height 31
type input "**********"
click at [614, 529] on button "Please select..." at bounding box center [672, 540] width 340 height 30
click at [591, 564] on div "Yes" at bounding box center [672, 572] width 316 height 17
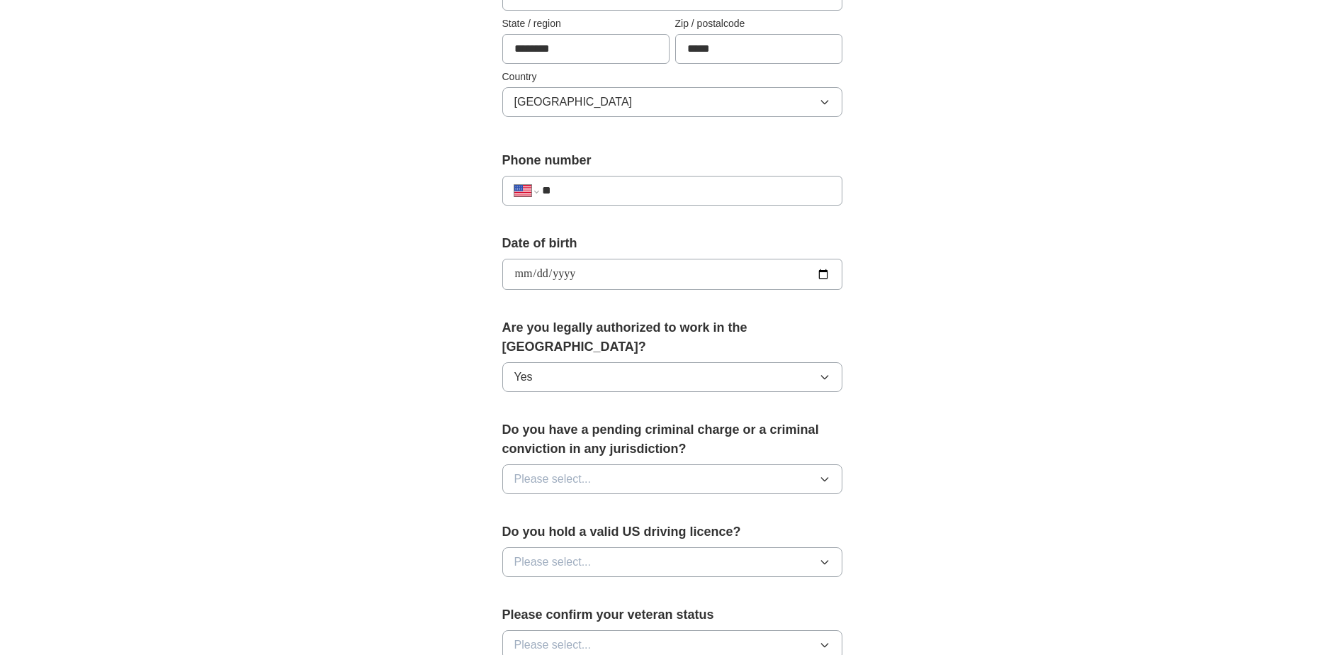
scroll to position [425, 0]
click at [634, 462] on button "Please select..." at bounding box center [672, 477] width 340 height 30
click at [592, 530] on div "No" at bounding box center [672, 538] width 316 height 17
click at [588, 551] on span "Please select..." at bounding box center [552, 559] width 77 height 17
click at [573, 584] on div "Yes" at bounding box center [672, 592] width 316 height 17
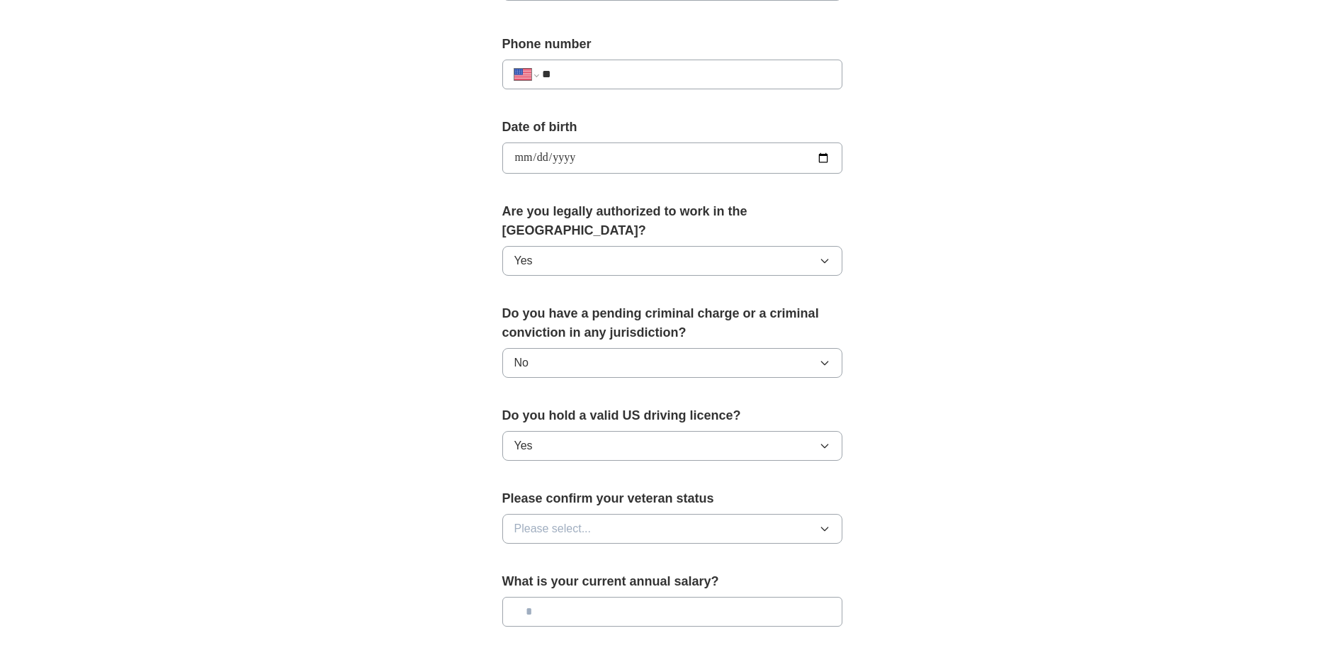
scroll to position [567, 0]
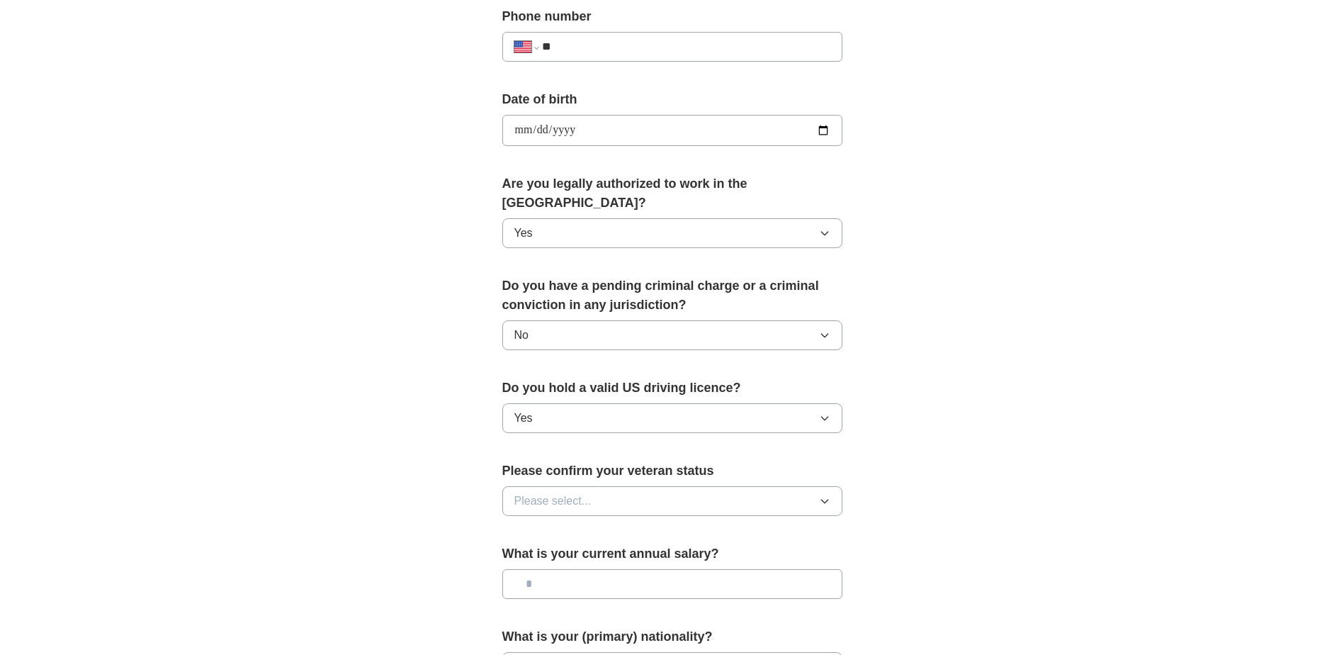
click at [607, 486] on button "Please select..." at bounding box center [672, 501] width 340 height 30
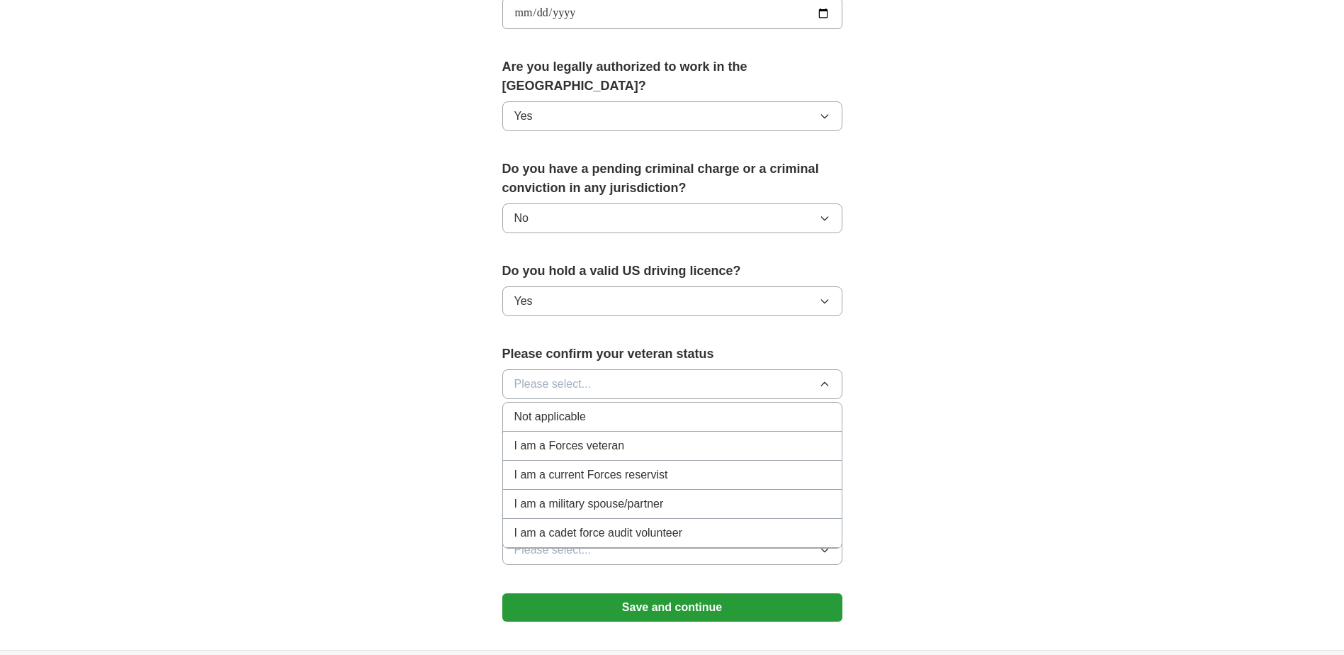
scroll to position [685, 0]
click at [616, 407] on div "Not applicable" at bounding box center [672, 415] width 316 height 17
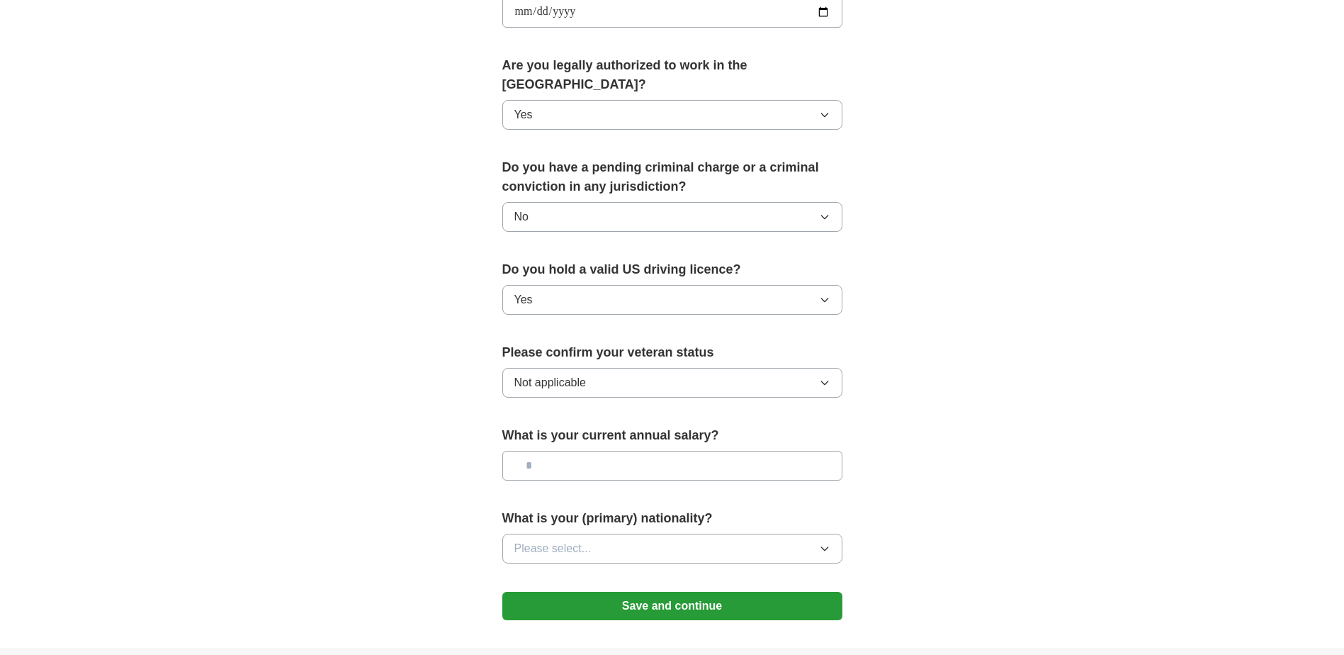
click at [592, 454] on input "text" at bounding box center [672, 466] width 340 height 30
type input "*******"
click at [623, 533] on button "Please select..." at bounding box center [672, 548] width 340 height 30
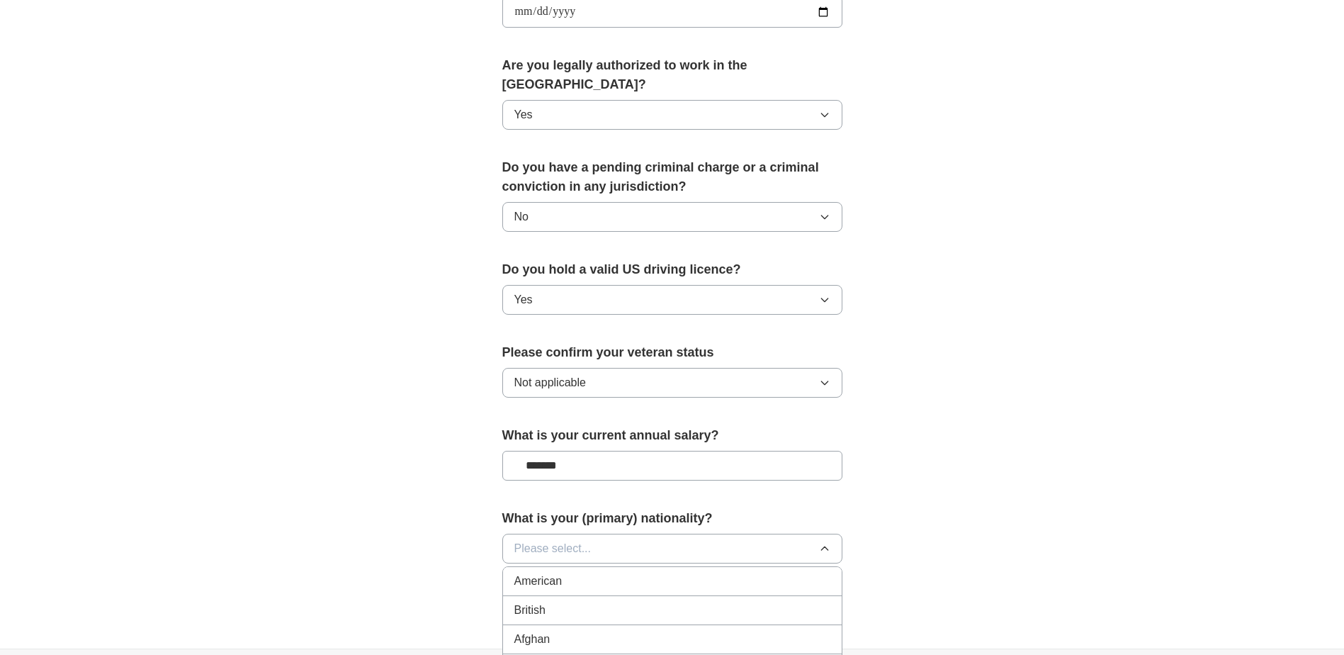
click at [587, 570] on li "American" at bounding box center [672, 581] width 339 height 29
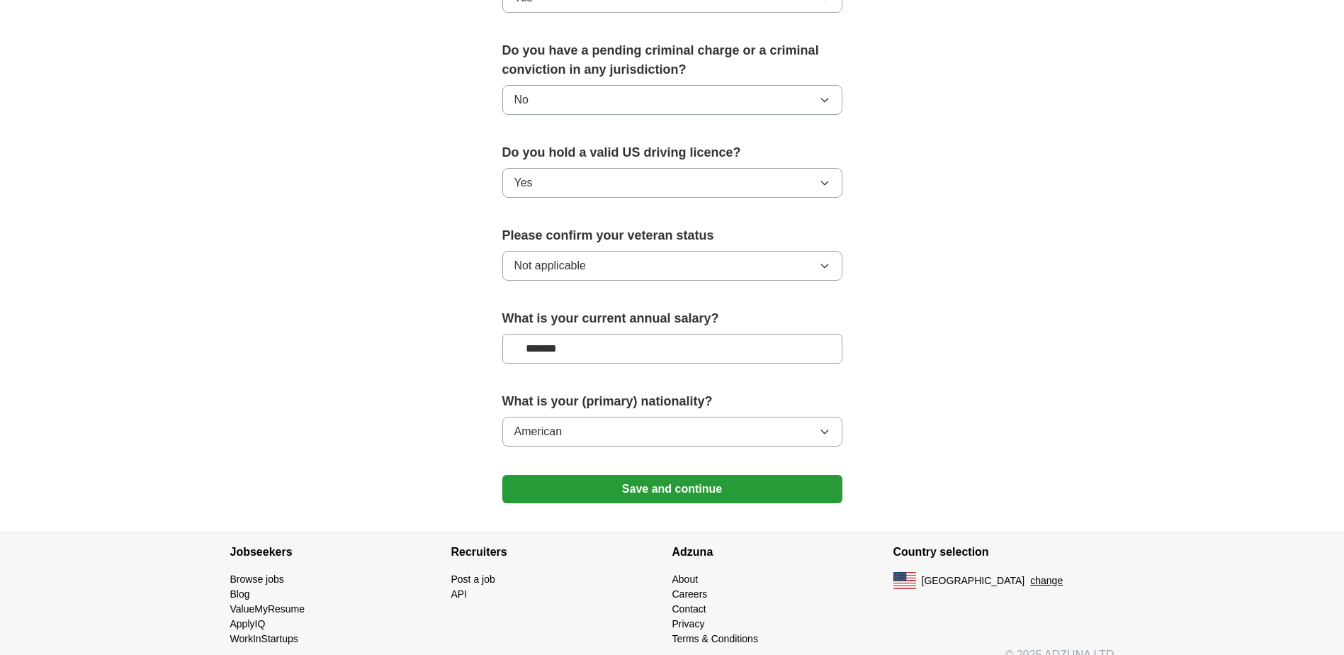
scroll to position [803, 0]
click at [672, 474] on button "Save and continue" at bounding box center [672, 488] width 340 height 28
